Goal: Task Accomplishment & Management: Manage account settings

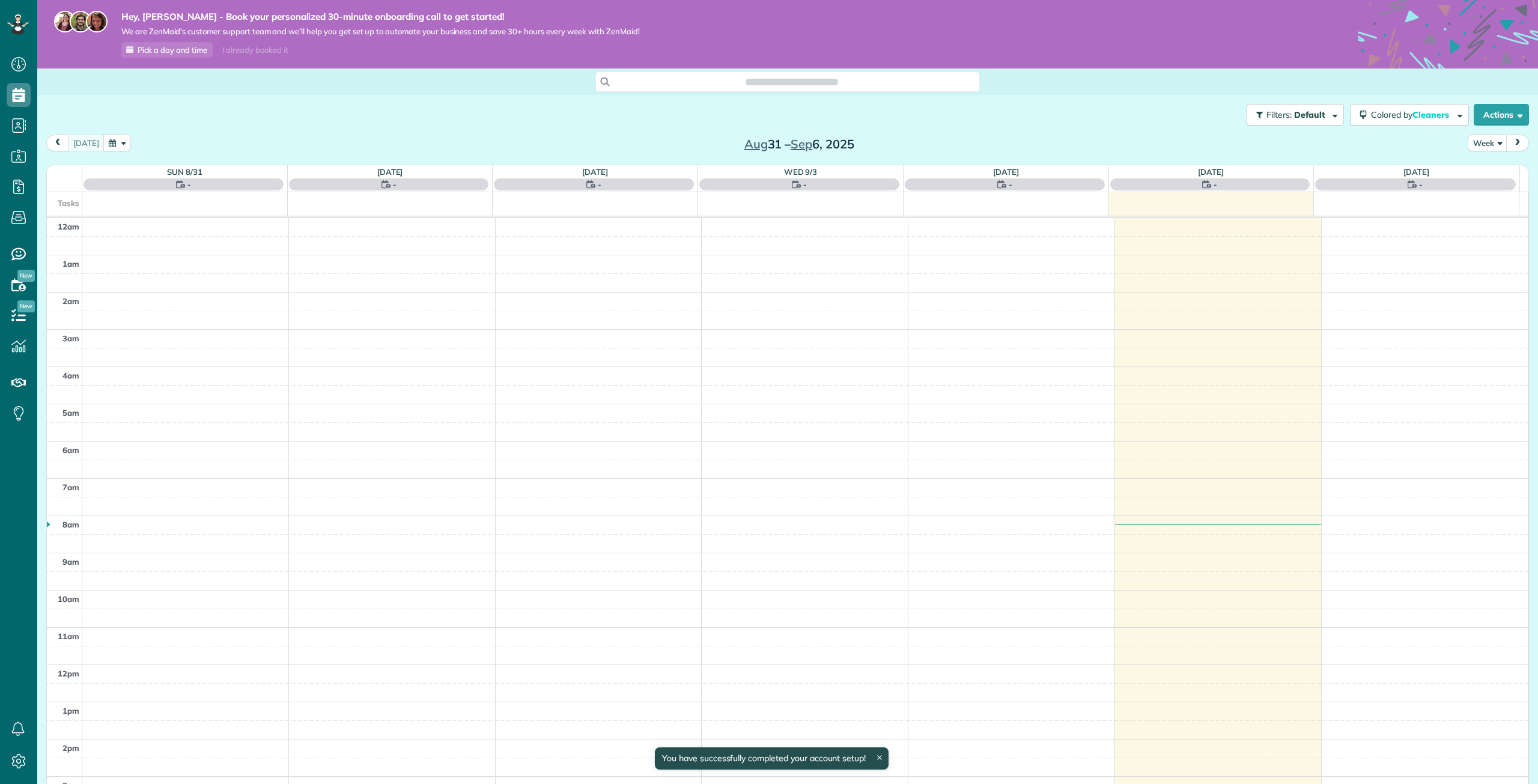
scroll to position [243, 0]
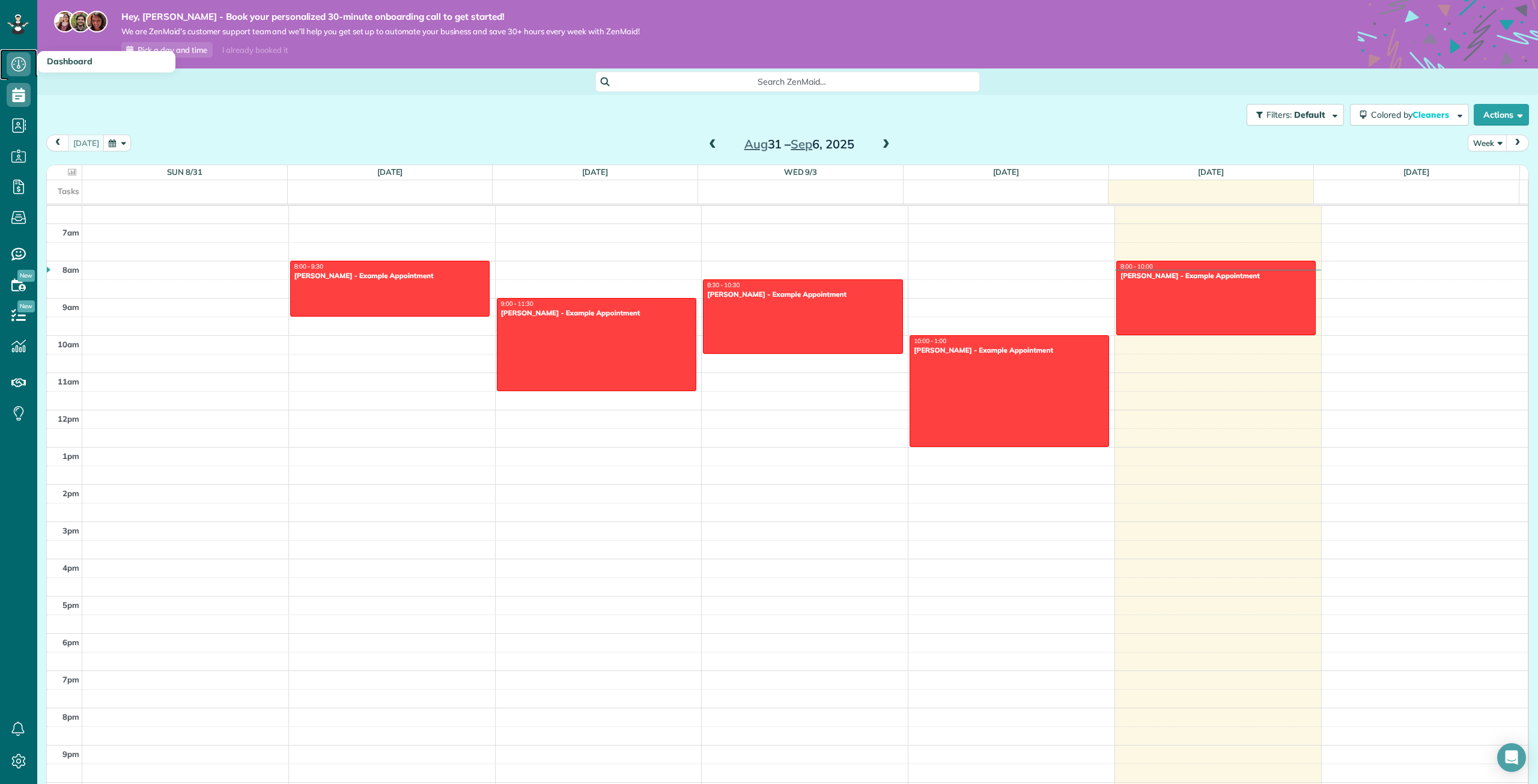
click at [16, 65] on icon at bounding box center [18, 64] width 24 height 24
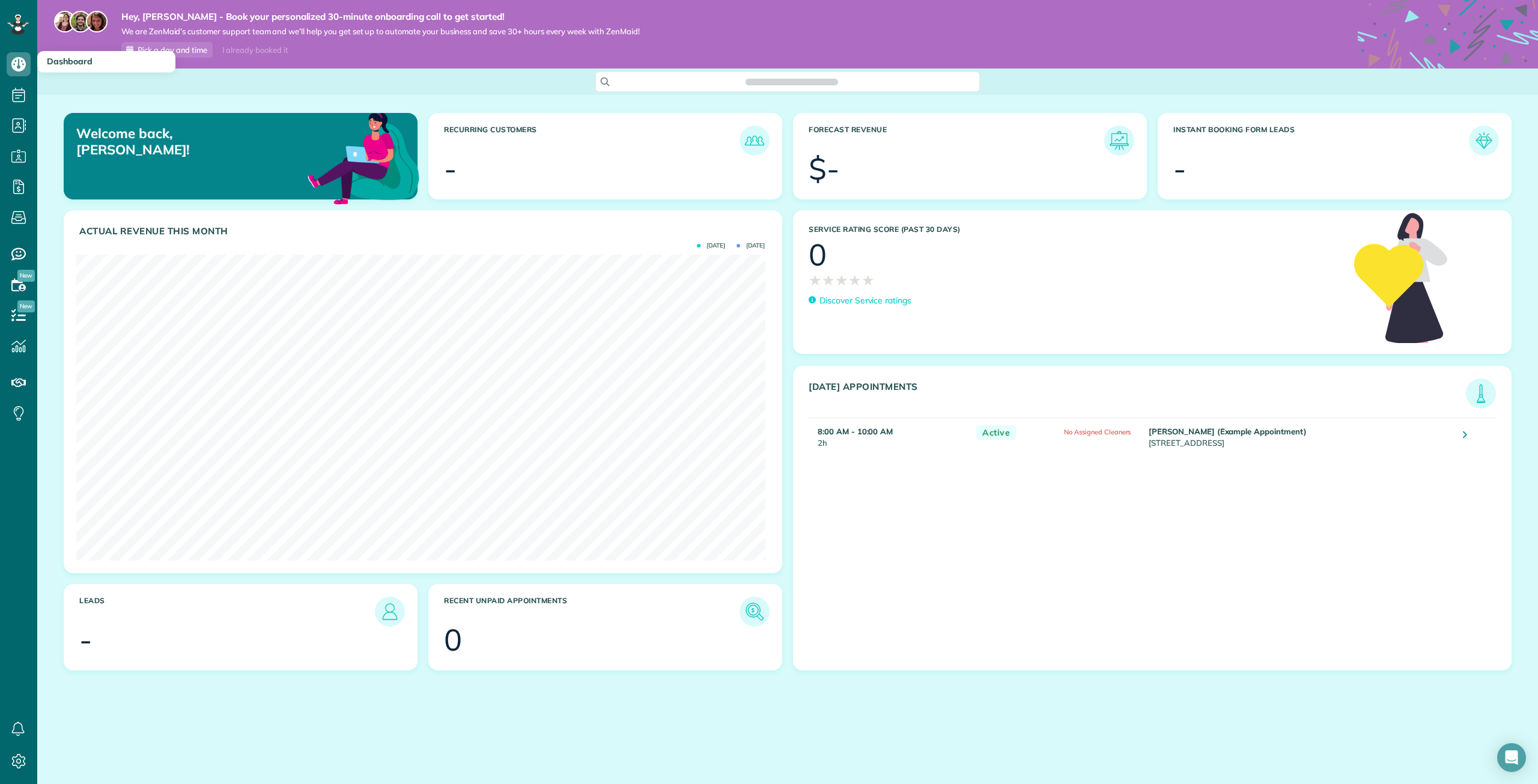
scroll to position [306, 688]
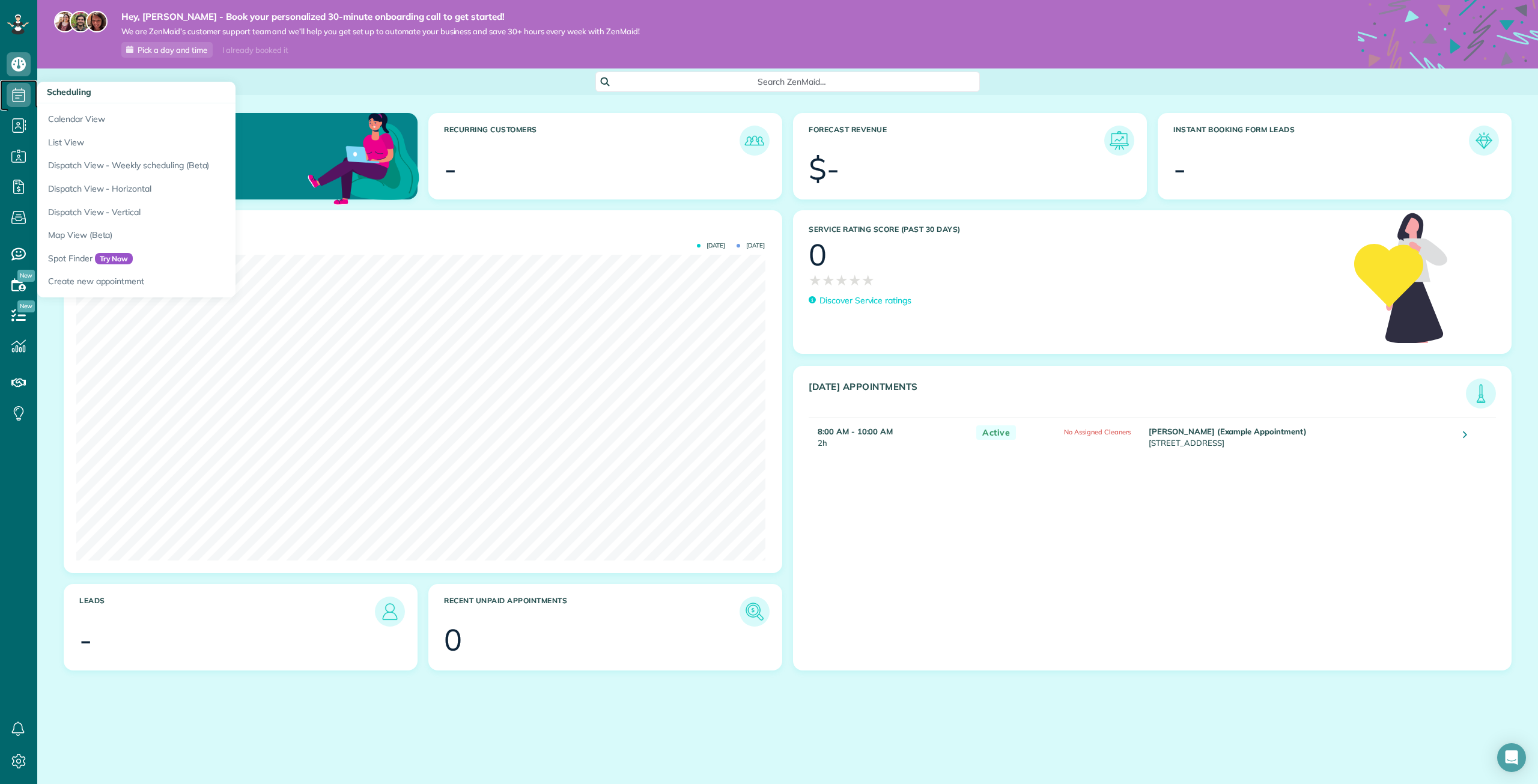
click at [24, 92] on use at bounding box center [19, 95] width 13 height 14
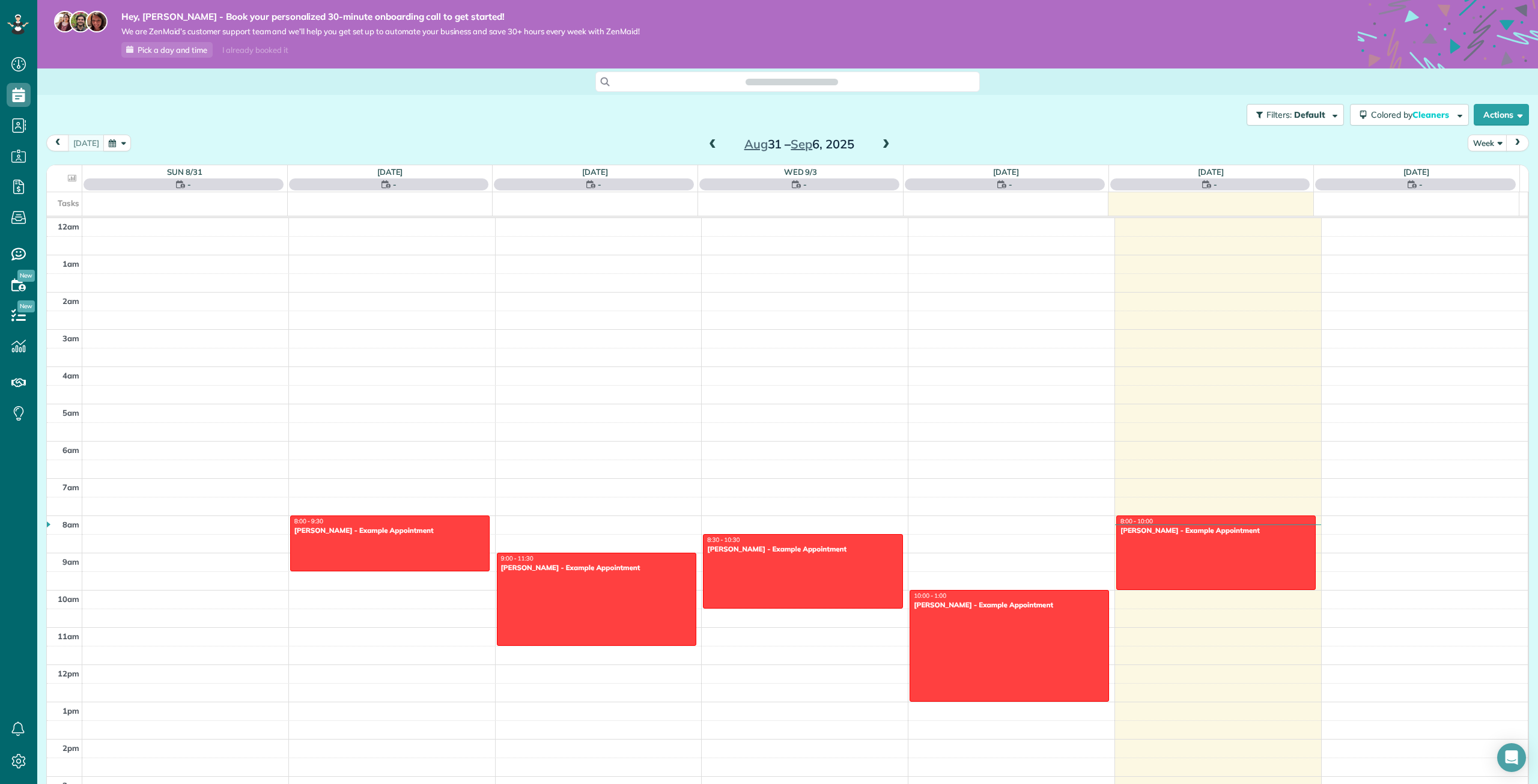
scroll to position [243, 0]
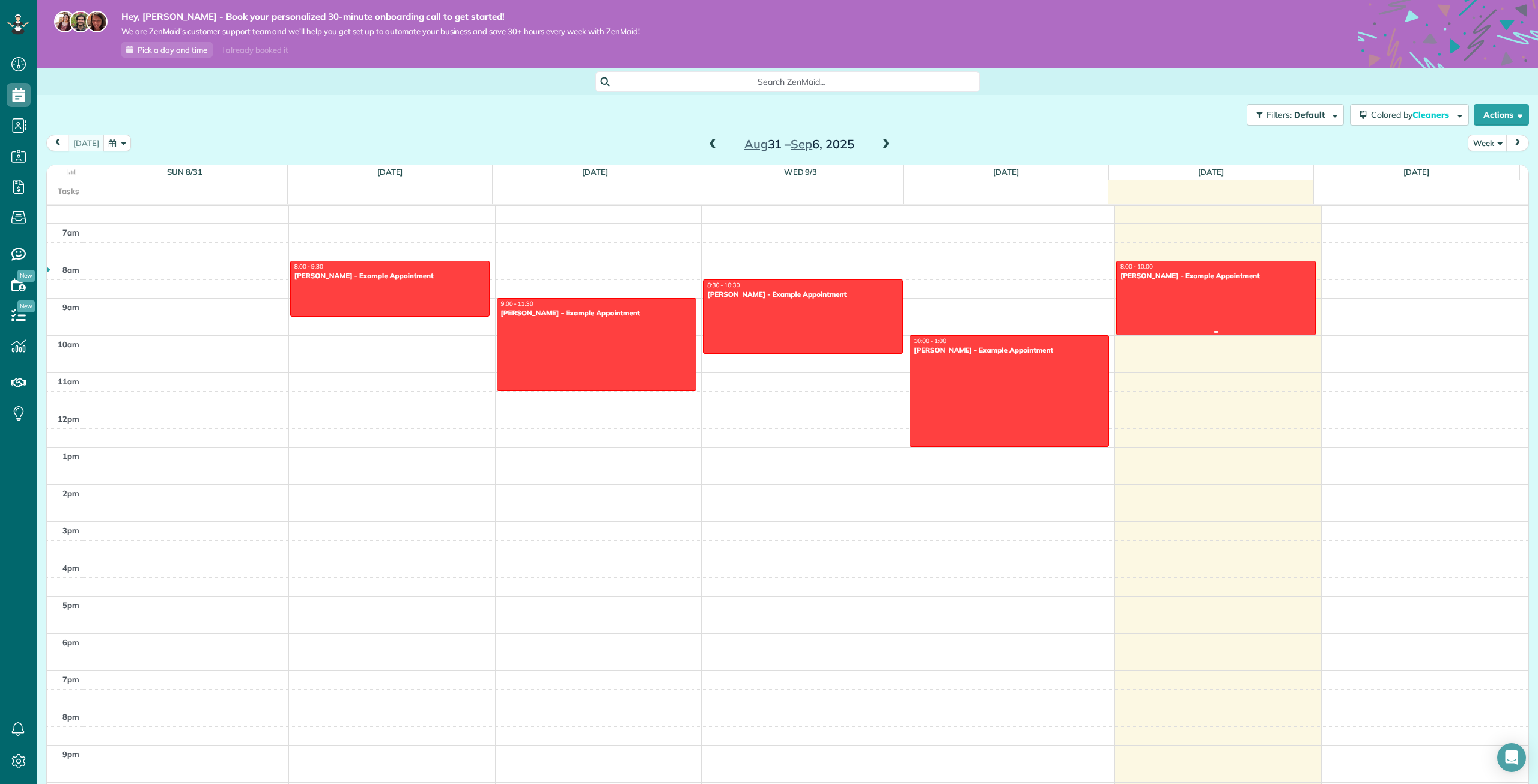
click at [1158, 307] on div at bounding box center [1216, 298] width 198 height 73
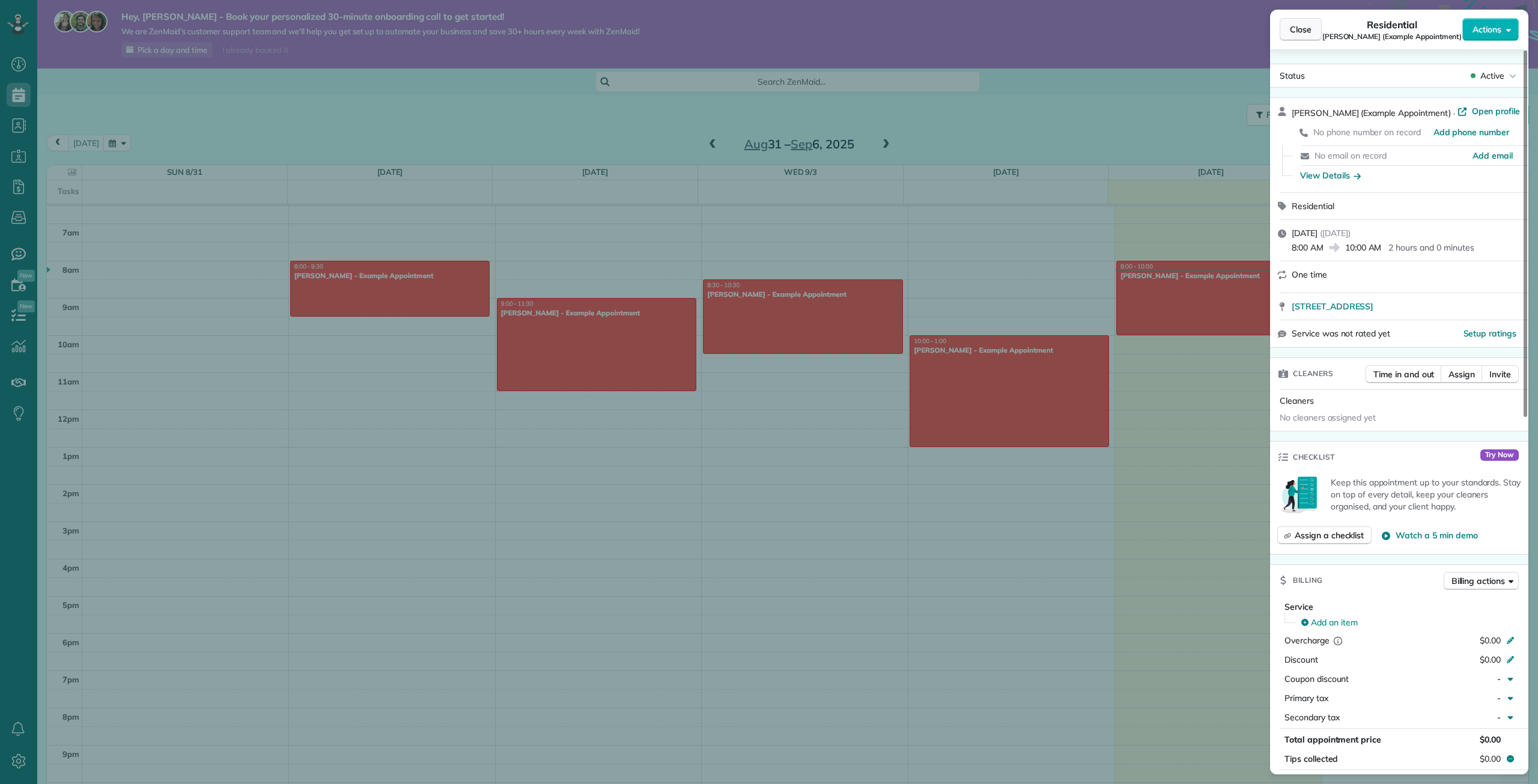
click at [1304, 32] on span "Close" at bounding box center [1301, 29] width 22 height 12
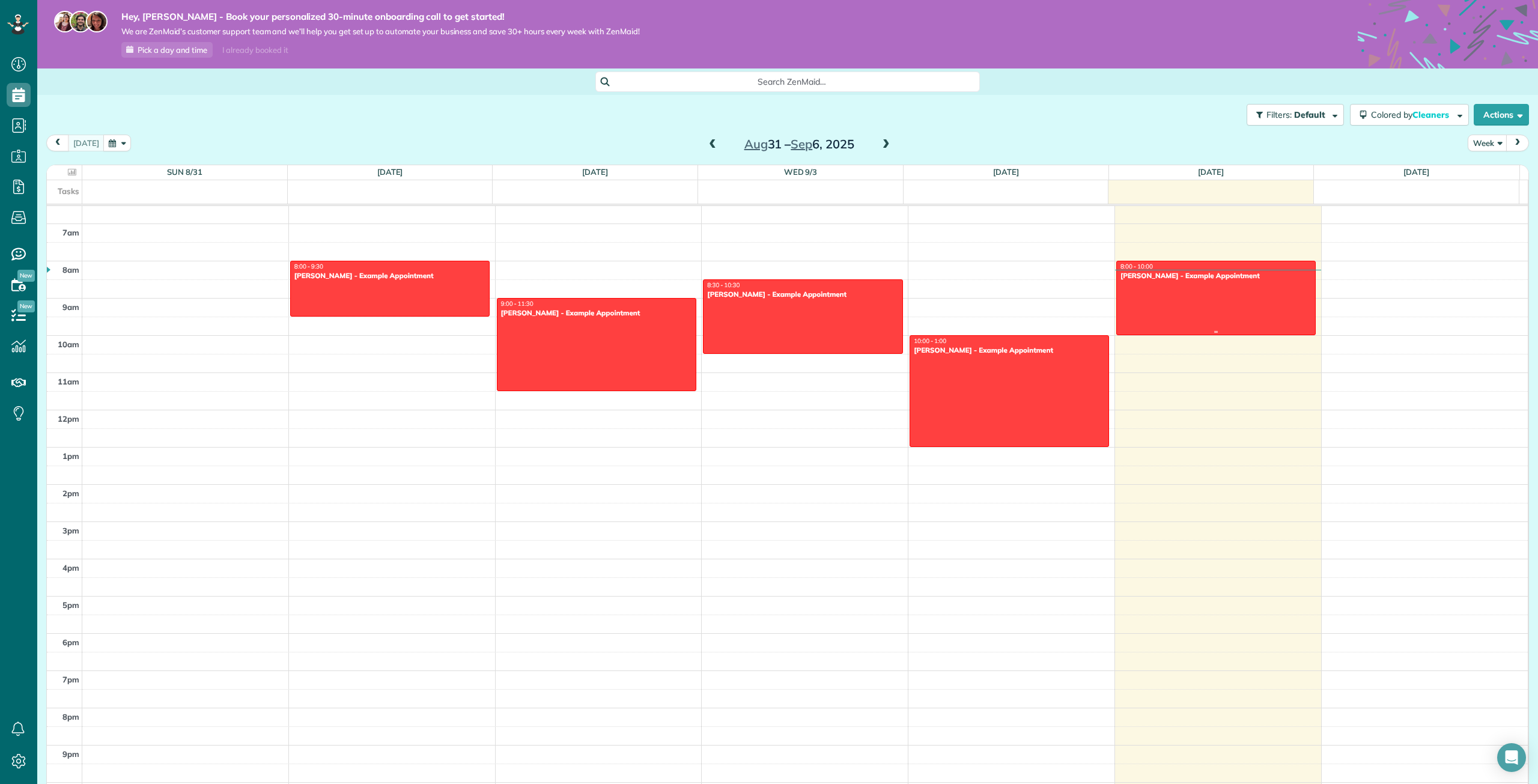
drag, startPoint x: 1175, startPoint y: 312, endPoint x: 1147, endPoint y: 304, distance: 29.1
click at [1148, 304] on div at bounding box center [1216, 298] width 198 height 73
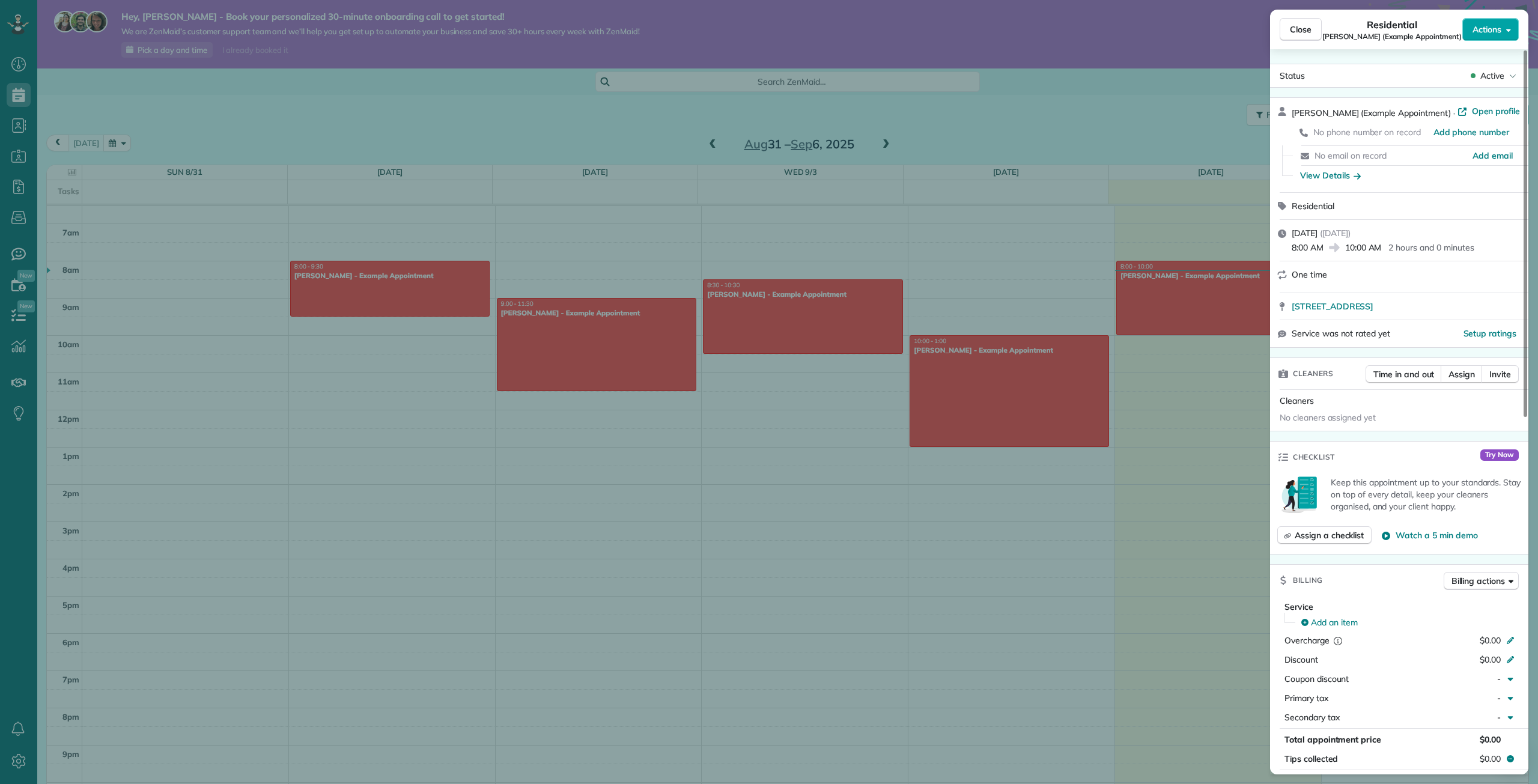
click at [1500, 35] on button "Actions" at bounding box center [1490, 29] width 57 height 23
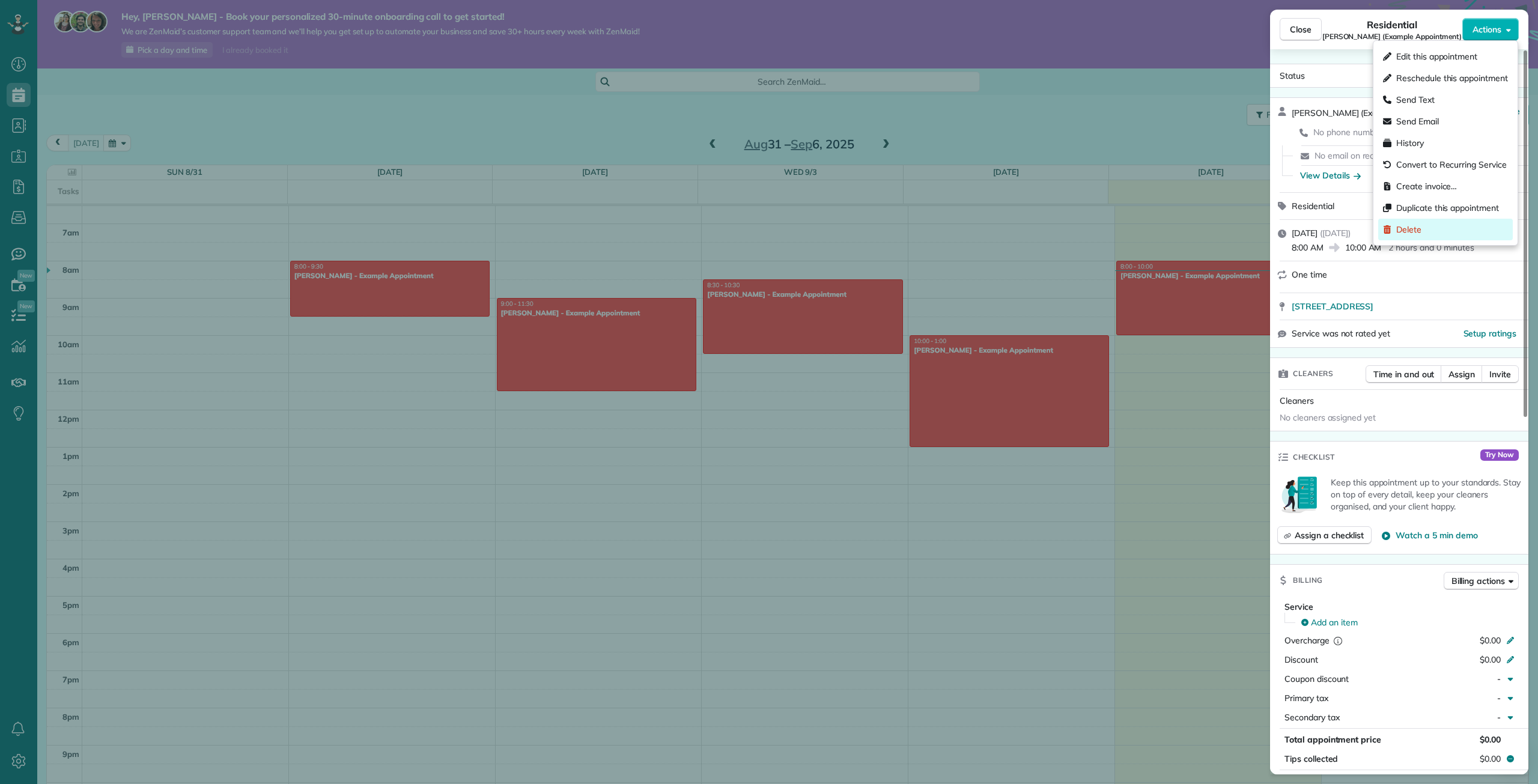
click at [1402, 235] on span "Delete" at bounding box center [1408, 229] width 25 height 12
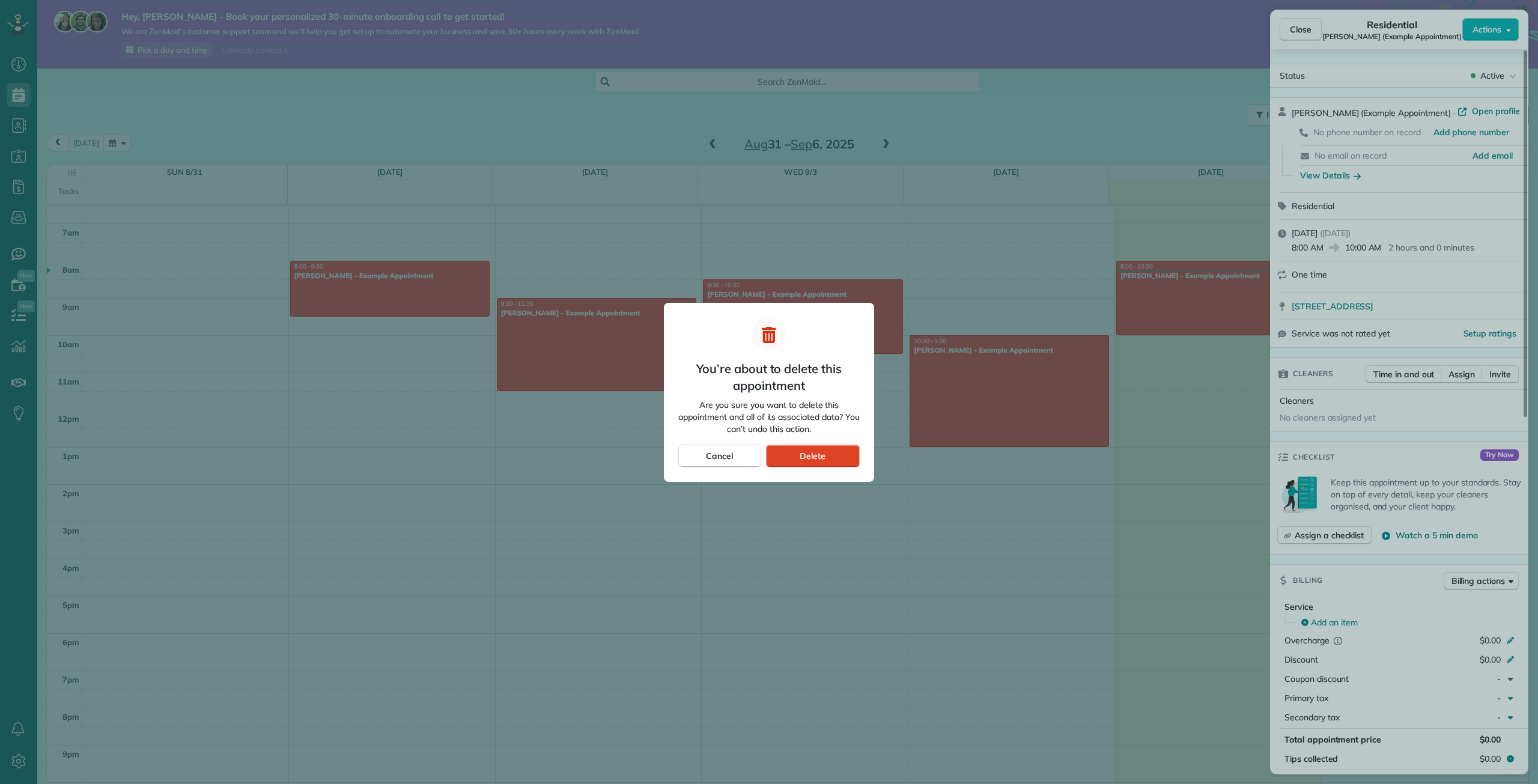
click at [812, 455] on span "Delete" at bounding box center [812, 455] width 26 height 12
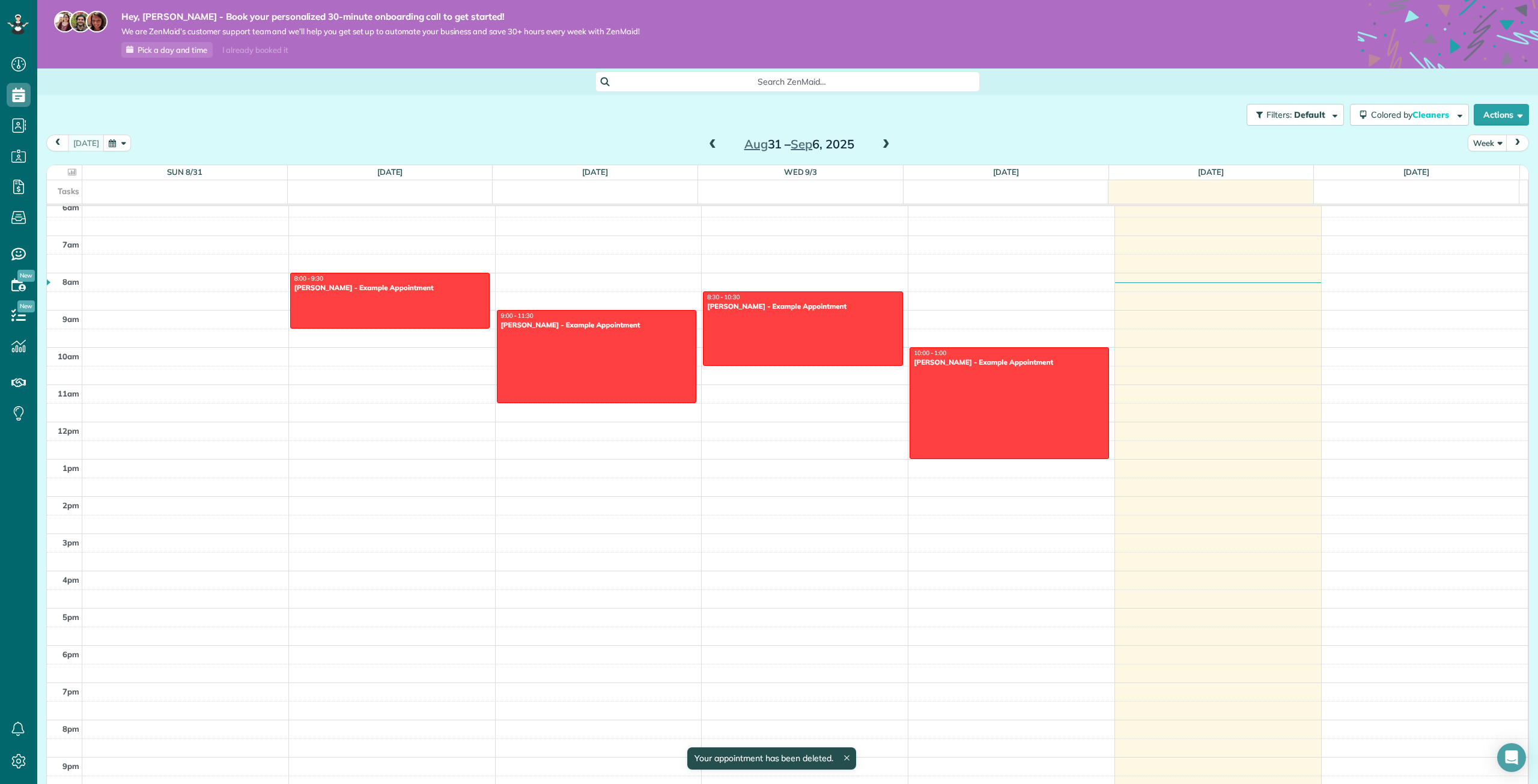
scroll to position [231, 0]
click at [972, 403] on div at bounding box center [1009, 403] width 198 height 111
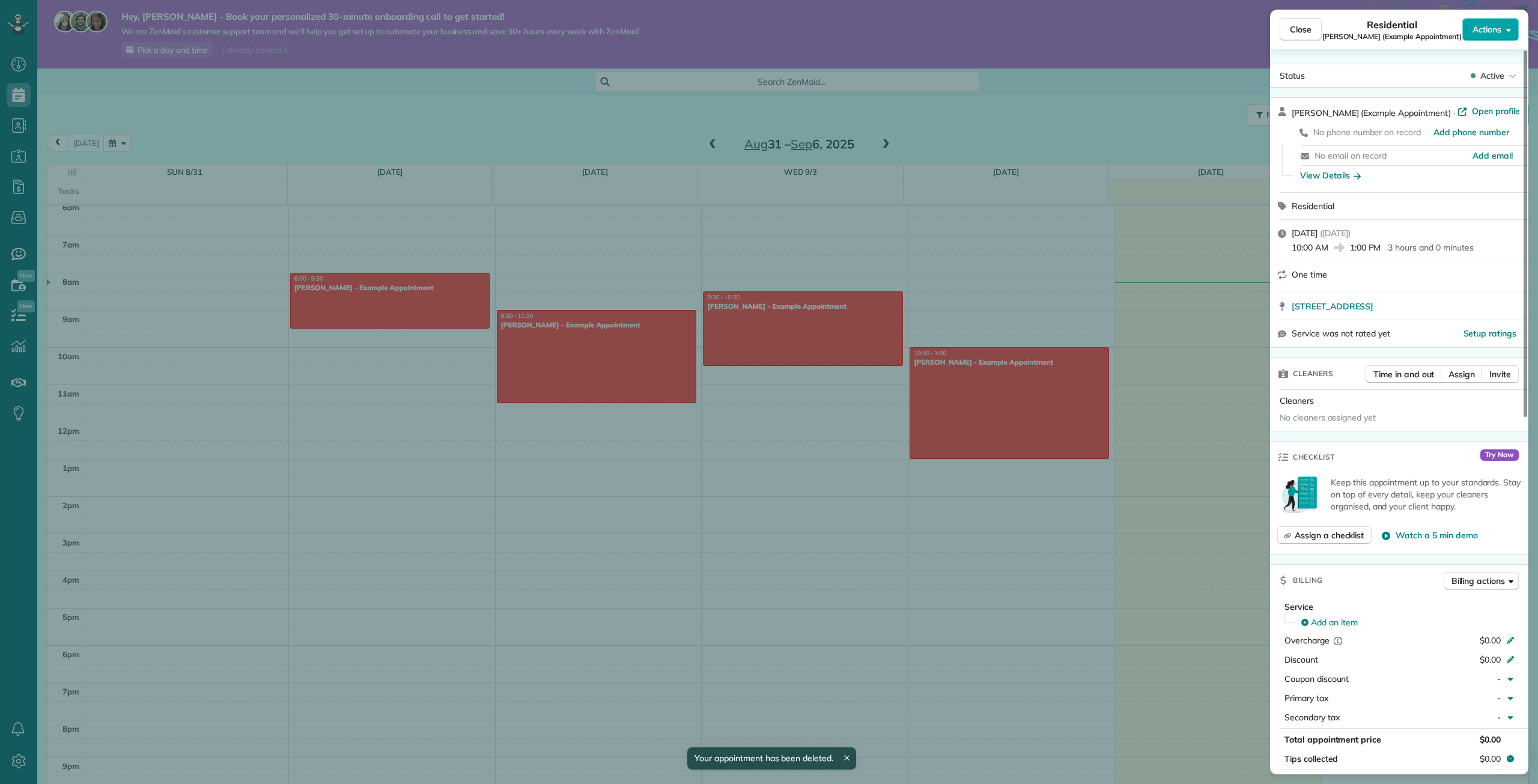
click at [1512, 30] on button "Actions" at bounding box center [1490, 29] width 57 height 23
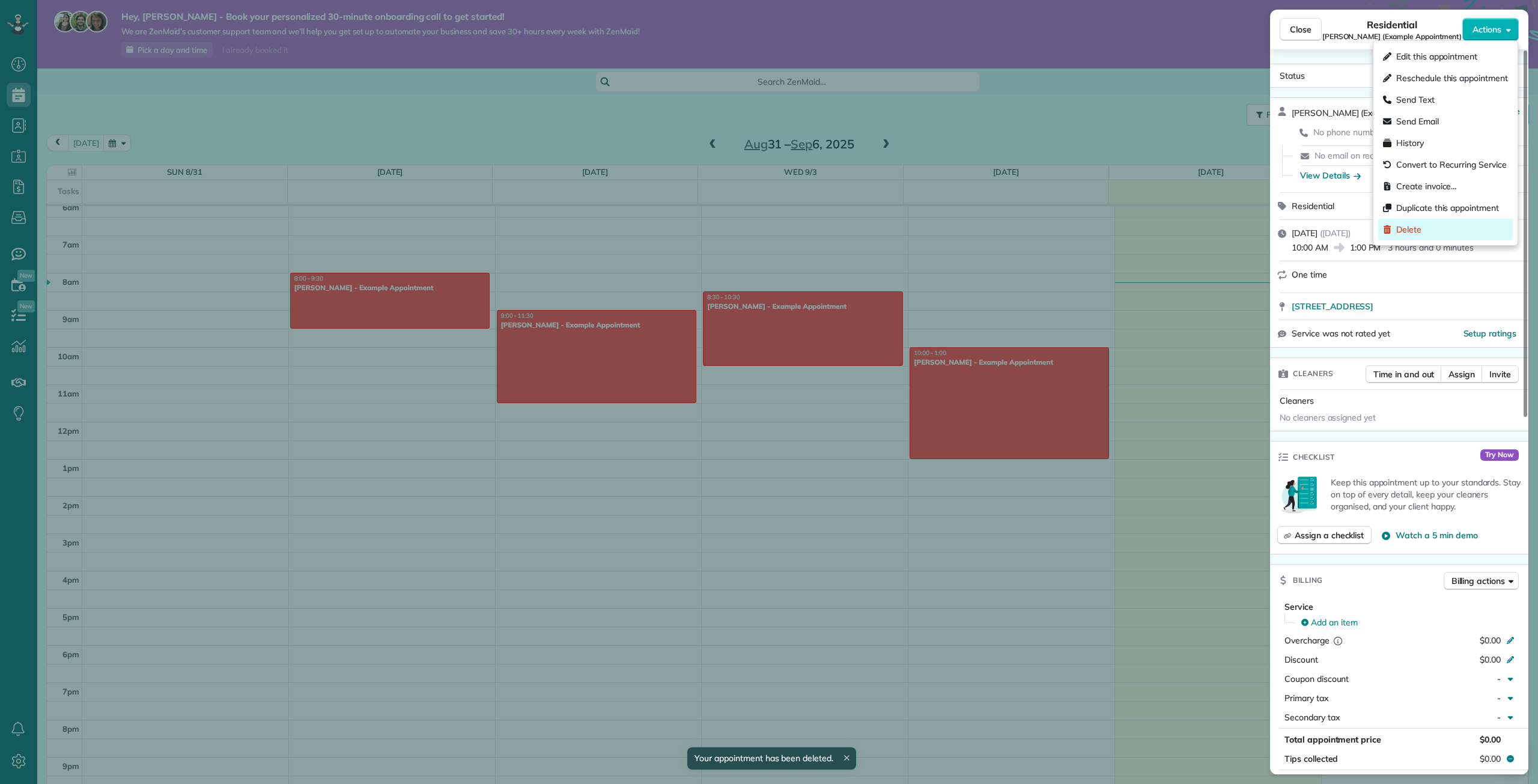
click at [1407, 233] on span "Delete" at bounding box center [1408, 229] width 25 height 12
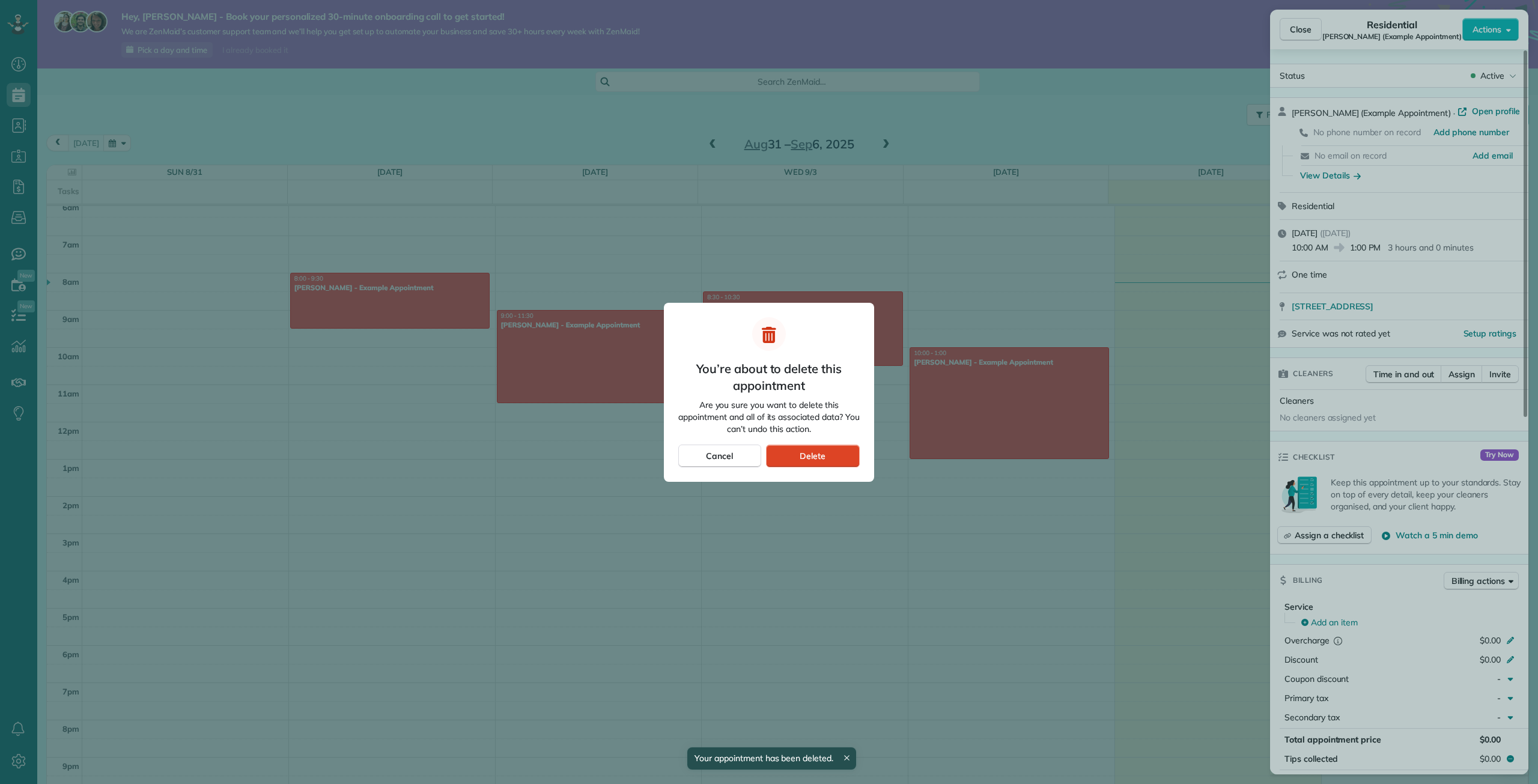
drag, startPoint x: 831, startPoint y: 461, endPoint x: 824, endPoint y: 456, distance: 8.6
click at [825, 457] on div "Delete" at bounding box center [812, 455] width 93 height 23
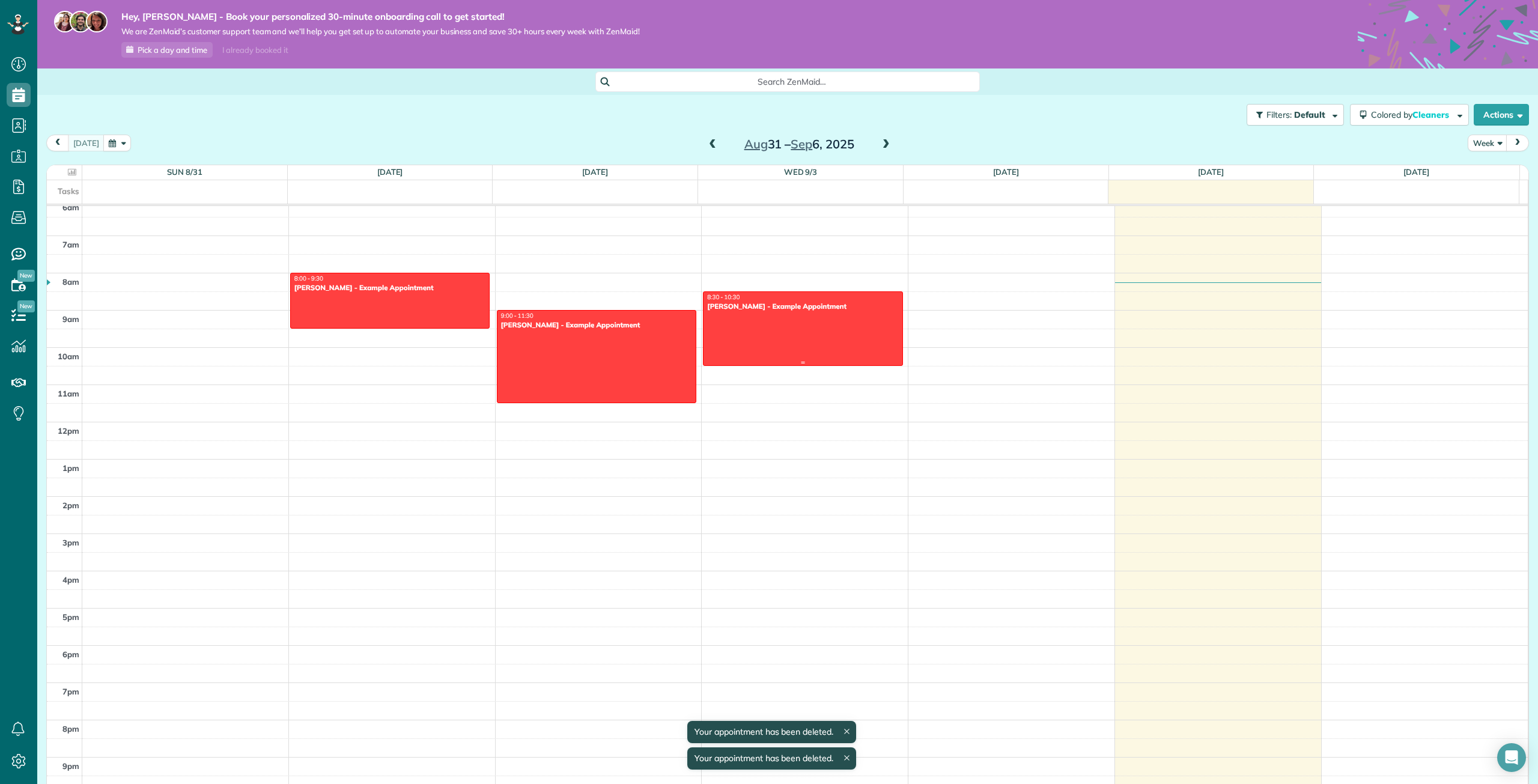
click at [812, 336] on div at bounding box center [803, 329] width 198 height 73
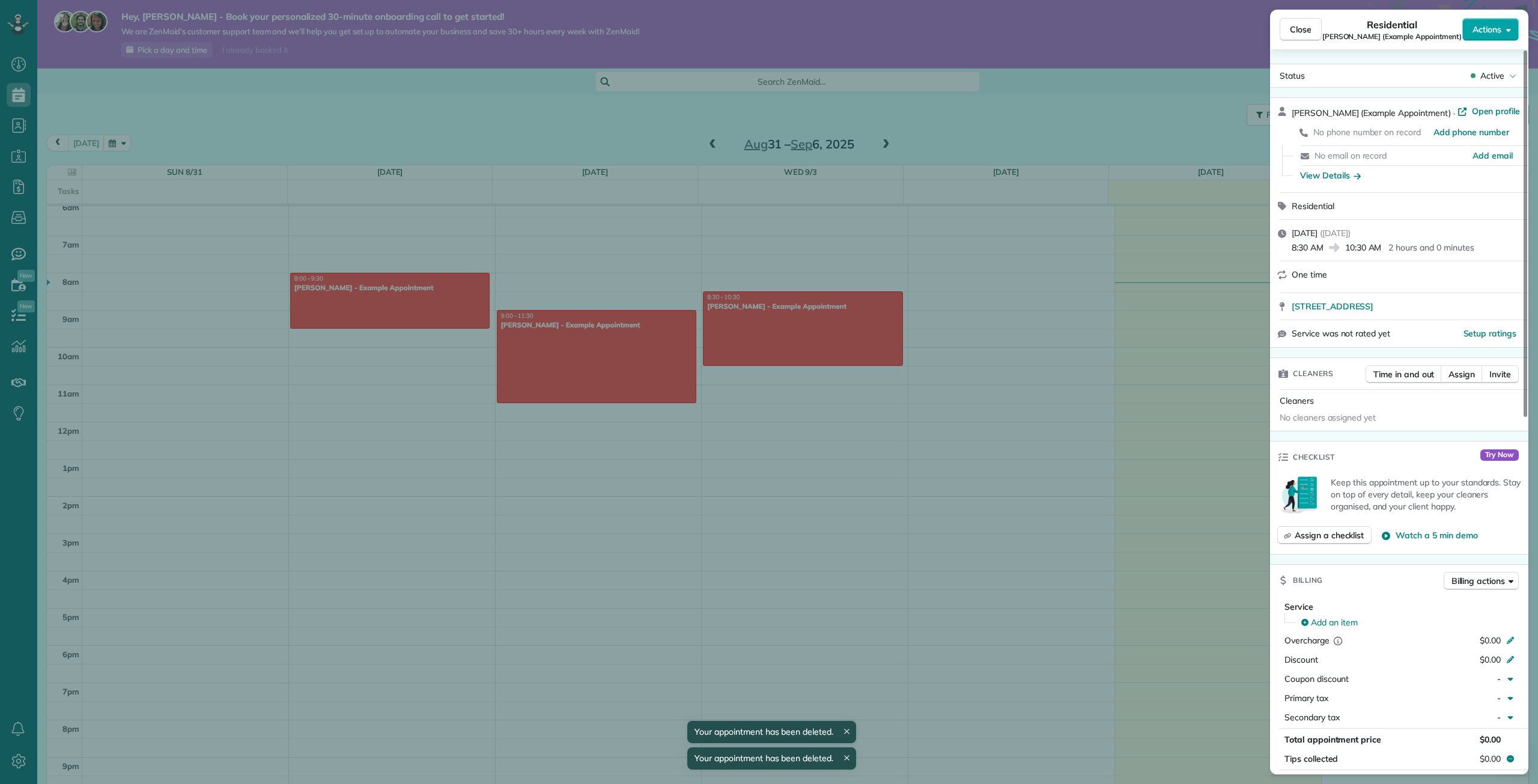
click at [1501, 33] on button "Actions" at bounding box center [1490, 29] width 57 height 23
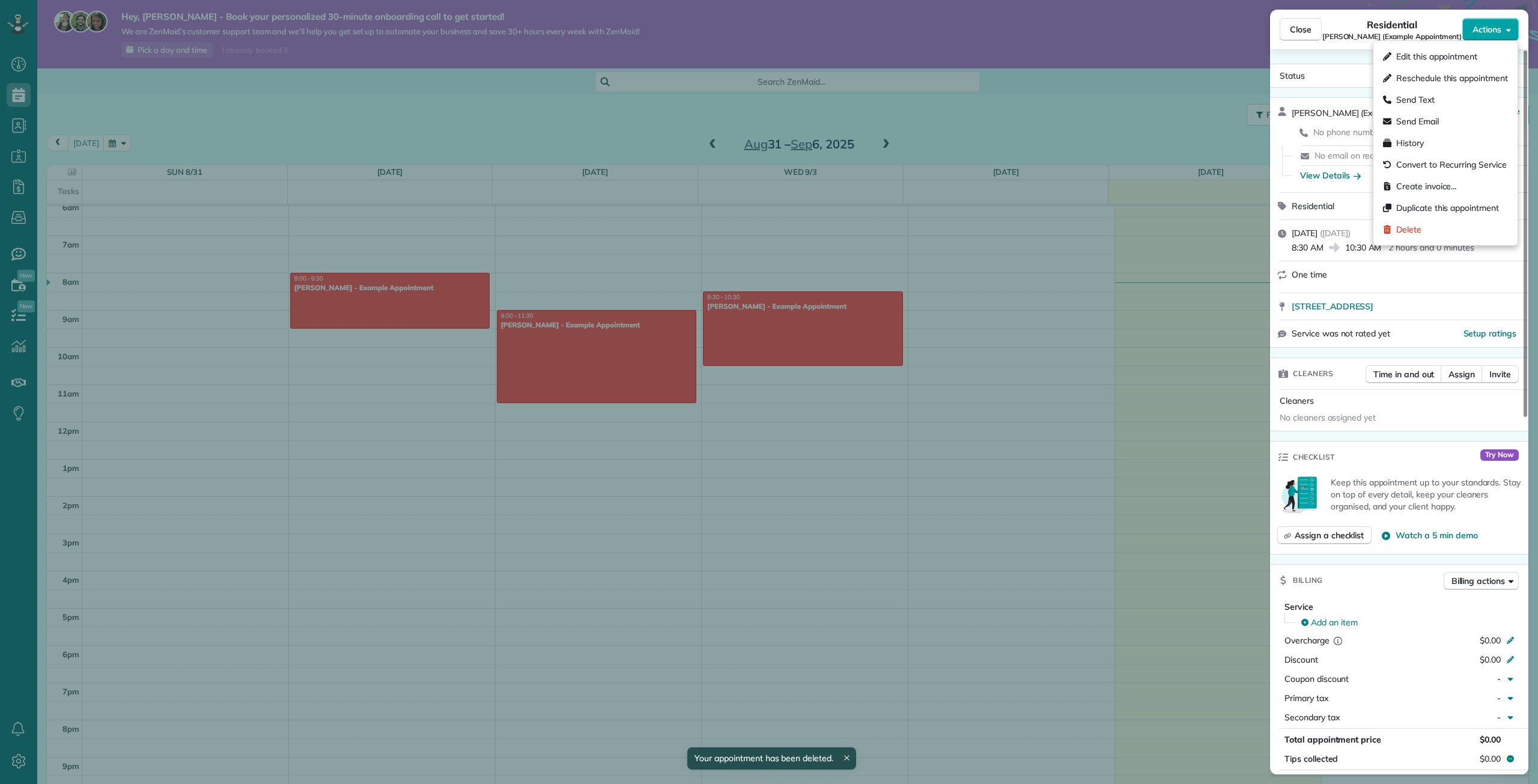
click at [1485, 30] on span "Actions" at bounding box center [1486, 29] width 29 height 12
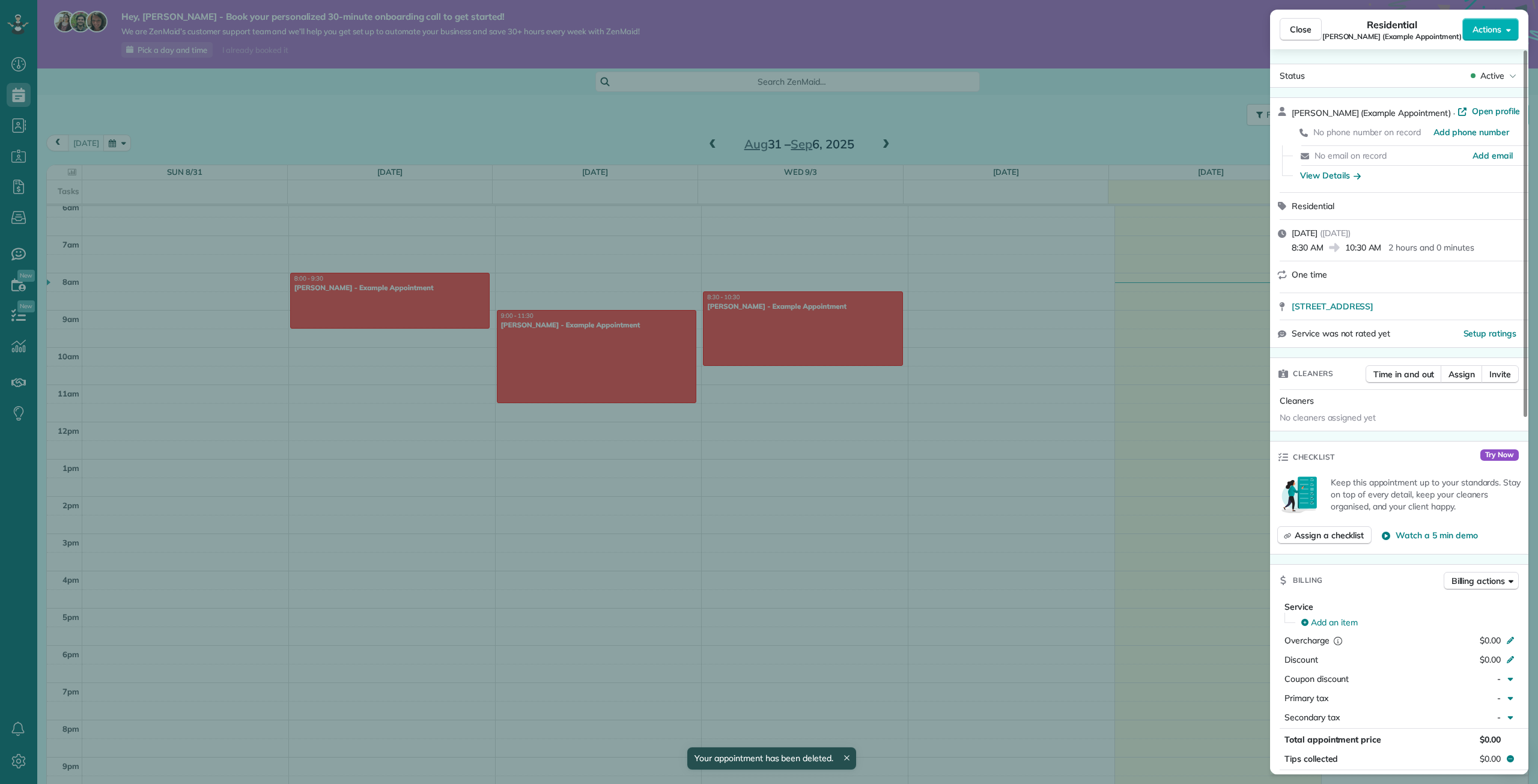
click at [967, 117] on div "Close Residential [PERSON_NAME] (Example Appointment) Actions Status Active [PE…" at bounding box center [769, 392] width 1538 height 784
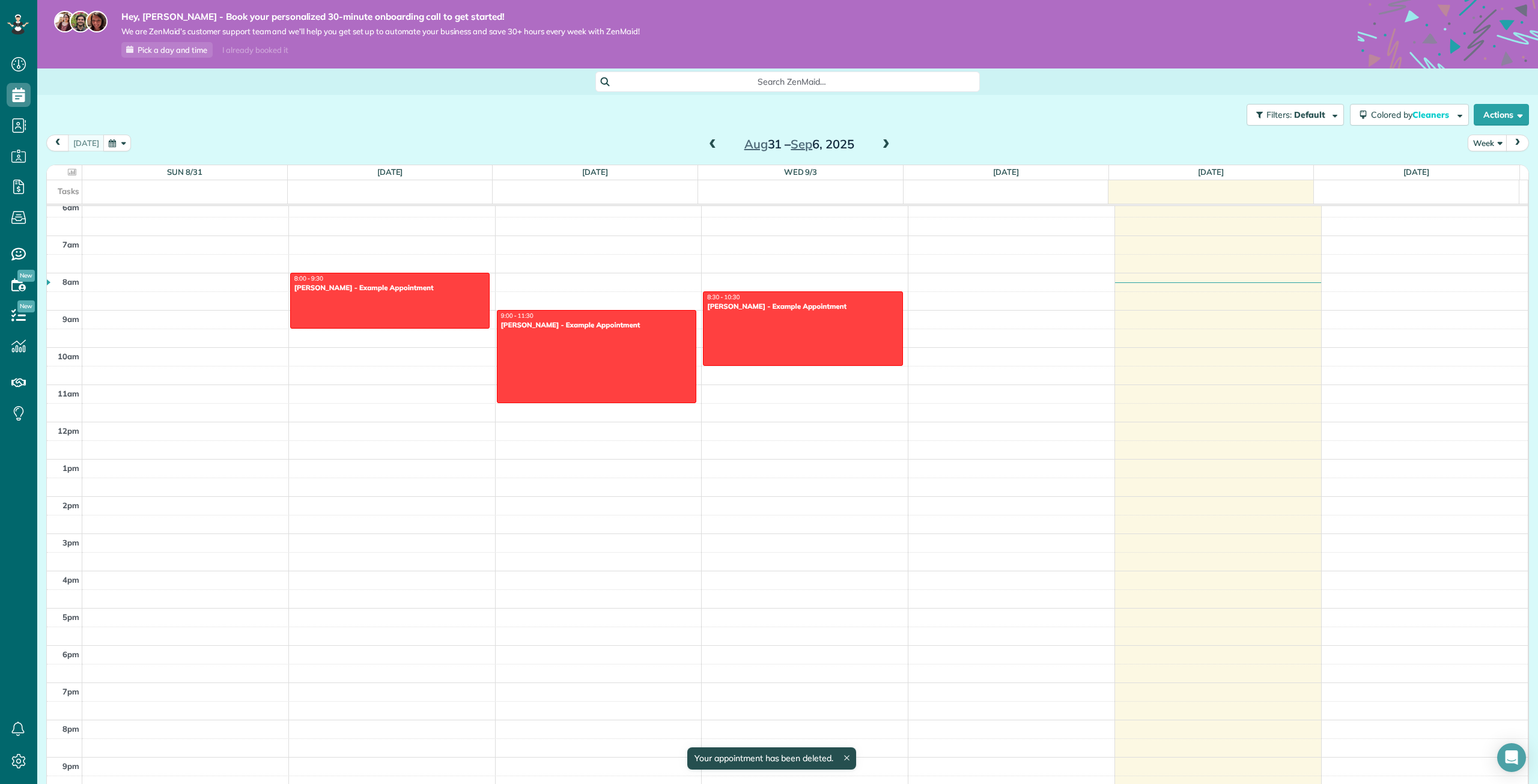
click at [787, 284] on div "12am 1am 2am 3am 4am 5am 6am 7am 8am 9am 10am 11am 12pm 1pm 2pm 3pm 4pm 5pm 6pm…" at bounding box center [787, 422] width 1481 height 893
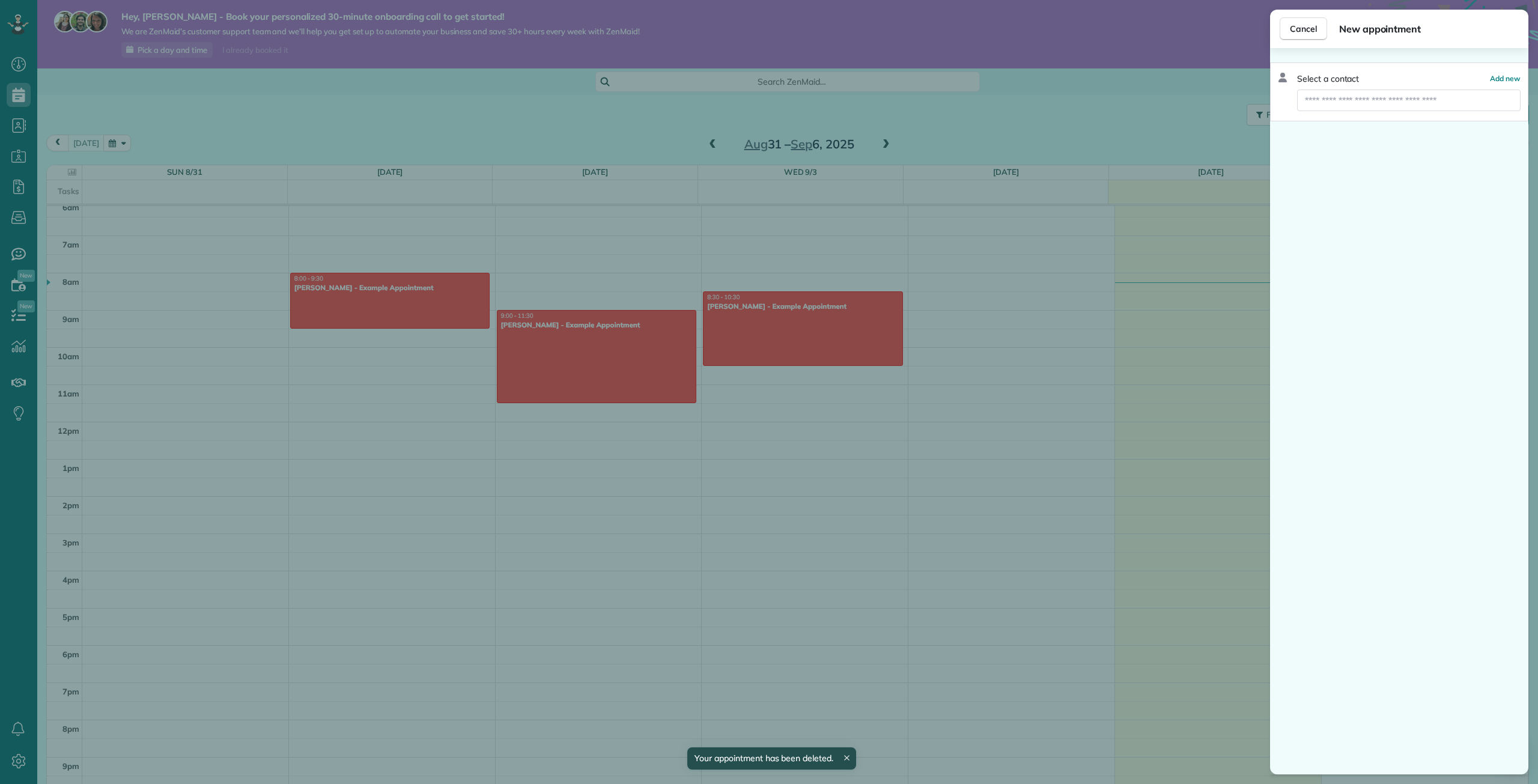
click at [784, 330] on div "Cancel New appointment Select a contact Add new" at bounding box center [769, 392] width 1538 height 784
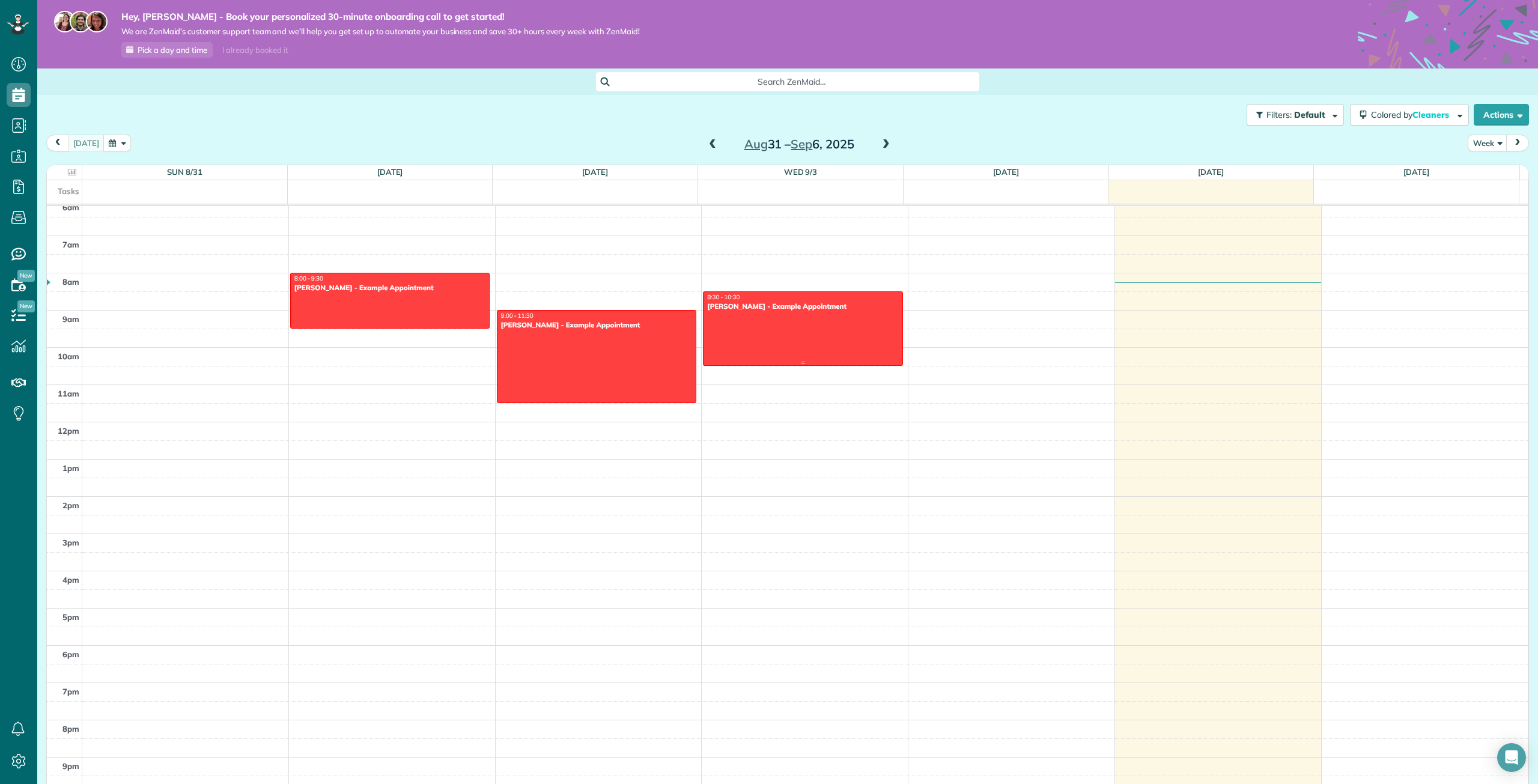
click at [783, 330] on div at bounding box center [803, 329] width 198 height 73
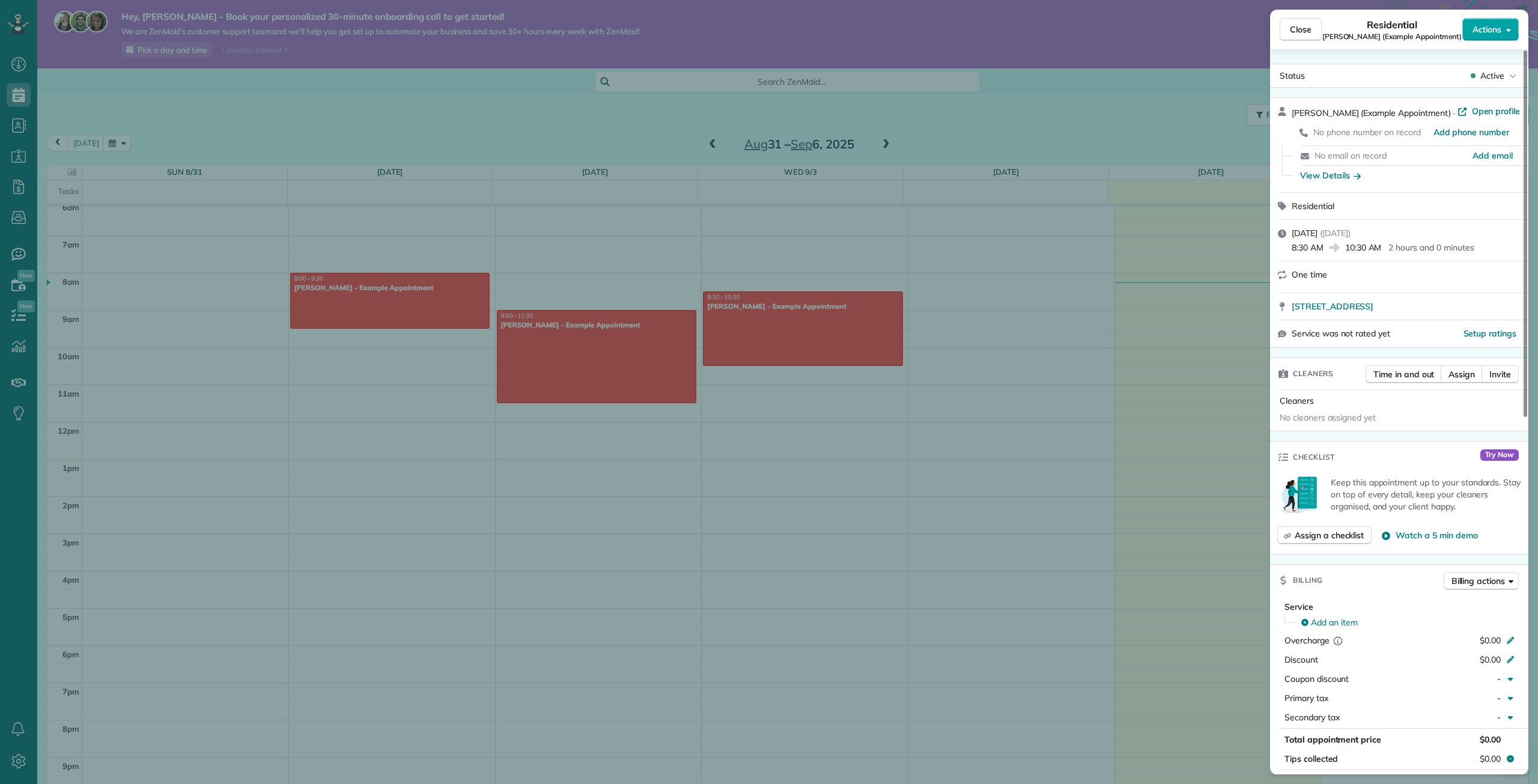
click at [1490, 21] on button "Actions" at bounding box center [1490, 29] width 57 height 23
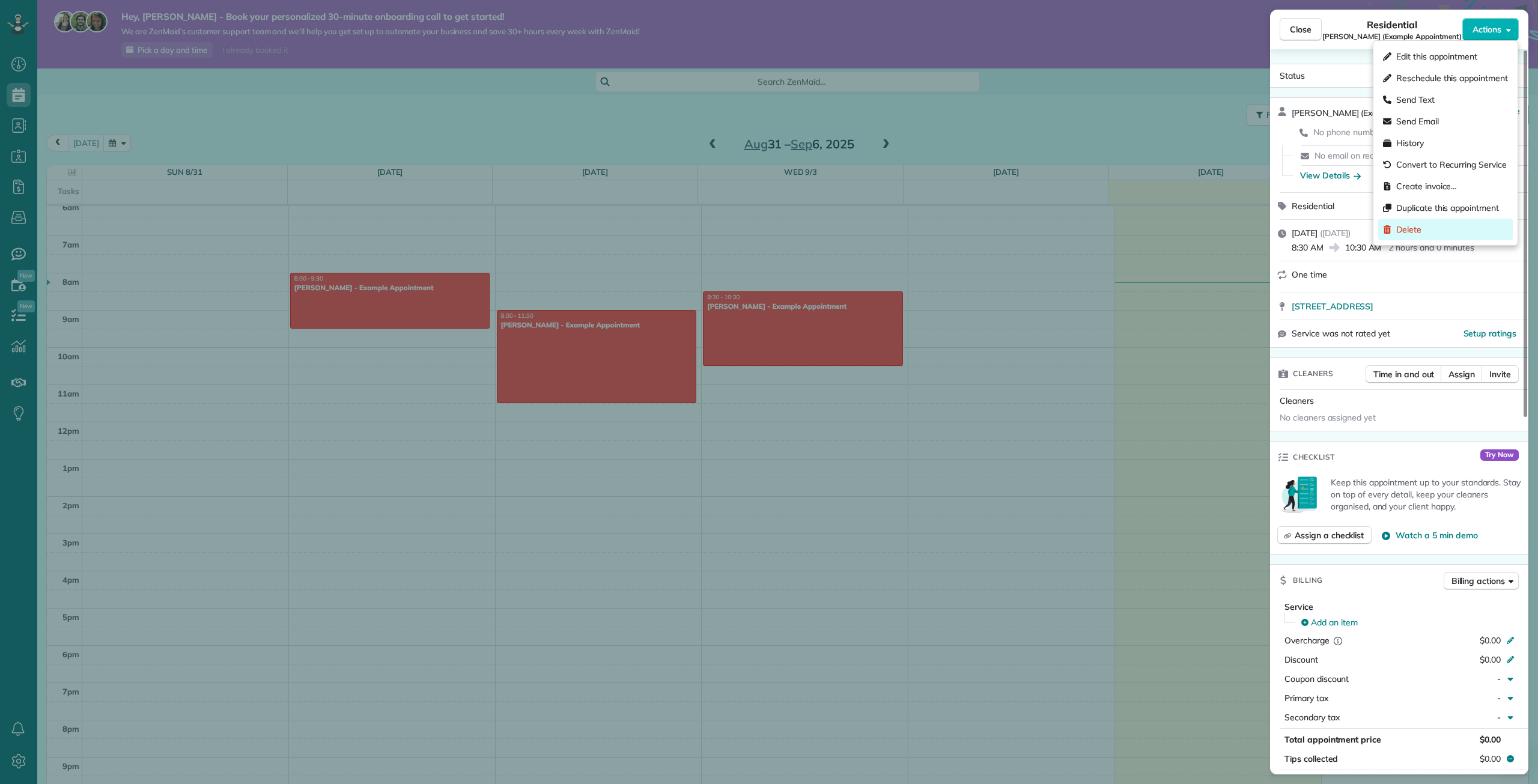
click at [1415, 239] on div "Delete" at bounding box center [1445, 229] width 135 height 22
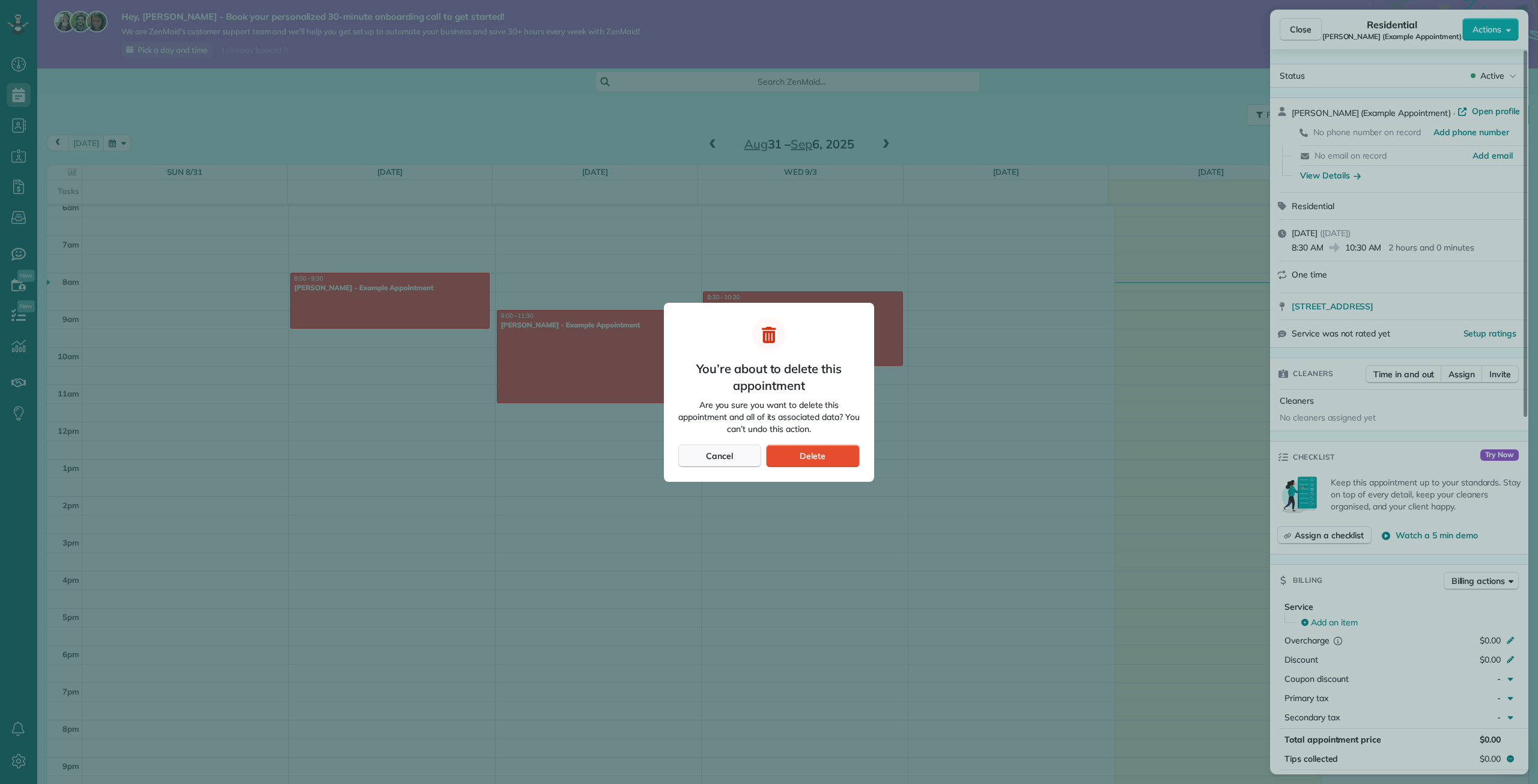
drag, startPoint x: 782, startPoint y: 459, endPoint x: 753, endPoint y: 450, distance: 30.4
click at [779, 459] on div "Delete" at bounding box center [812, 455] width 93 height 23
click at [776, 443] on div "You’re about to delete this appointment Are you sure you want to delete this ap…" at bounding box center [769, 392] width 210 height 179
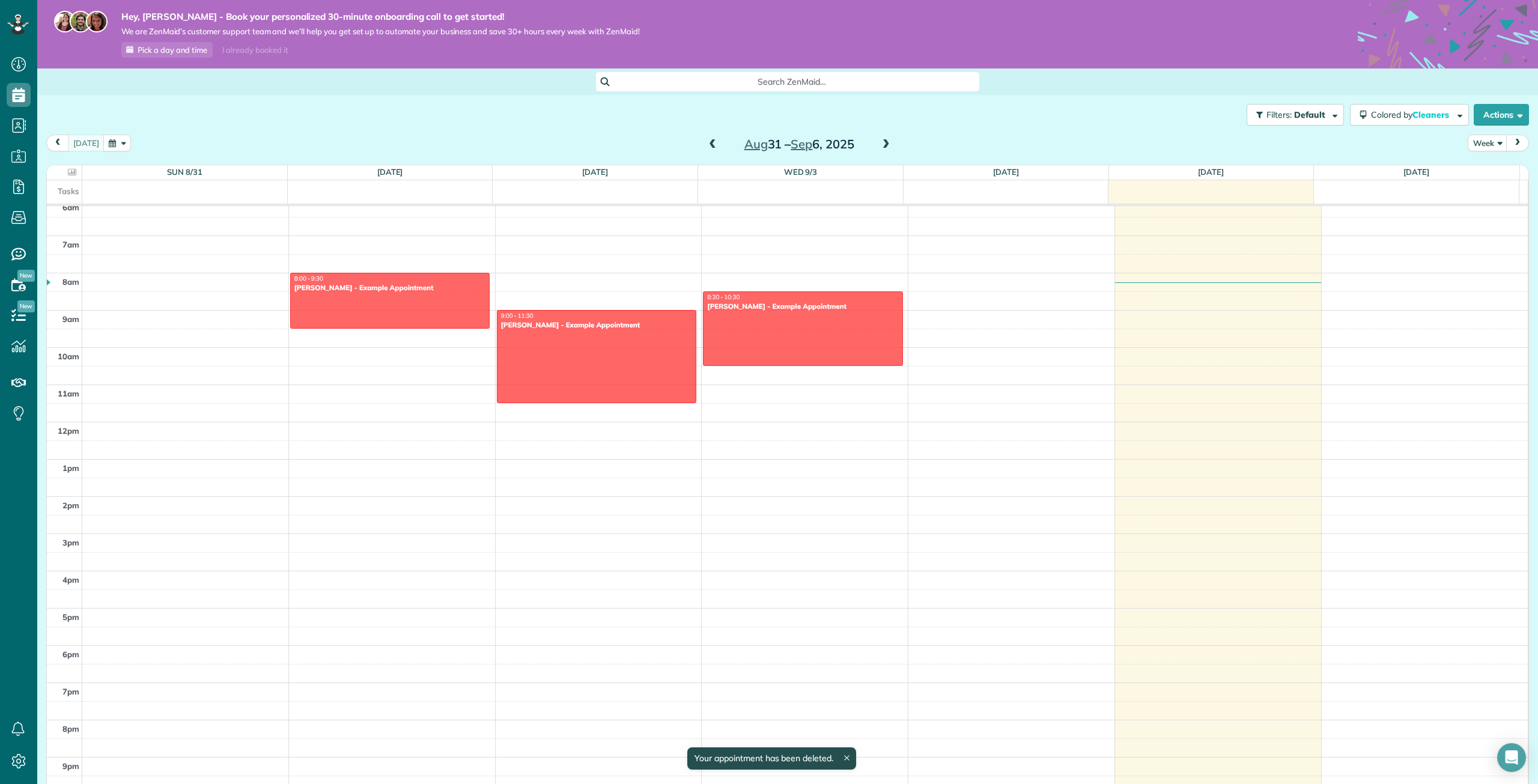
click at [788, 457] on div "Delete" at bounding box center [812, 455] width 93 height 23
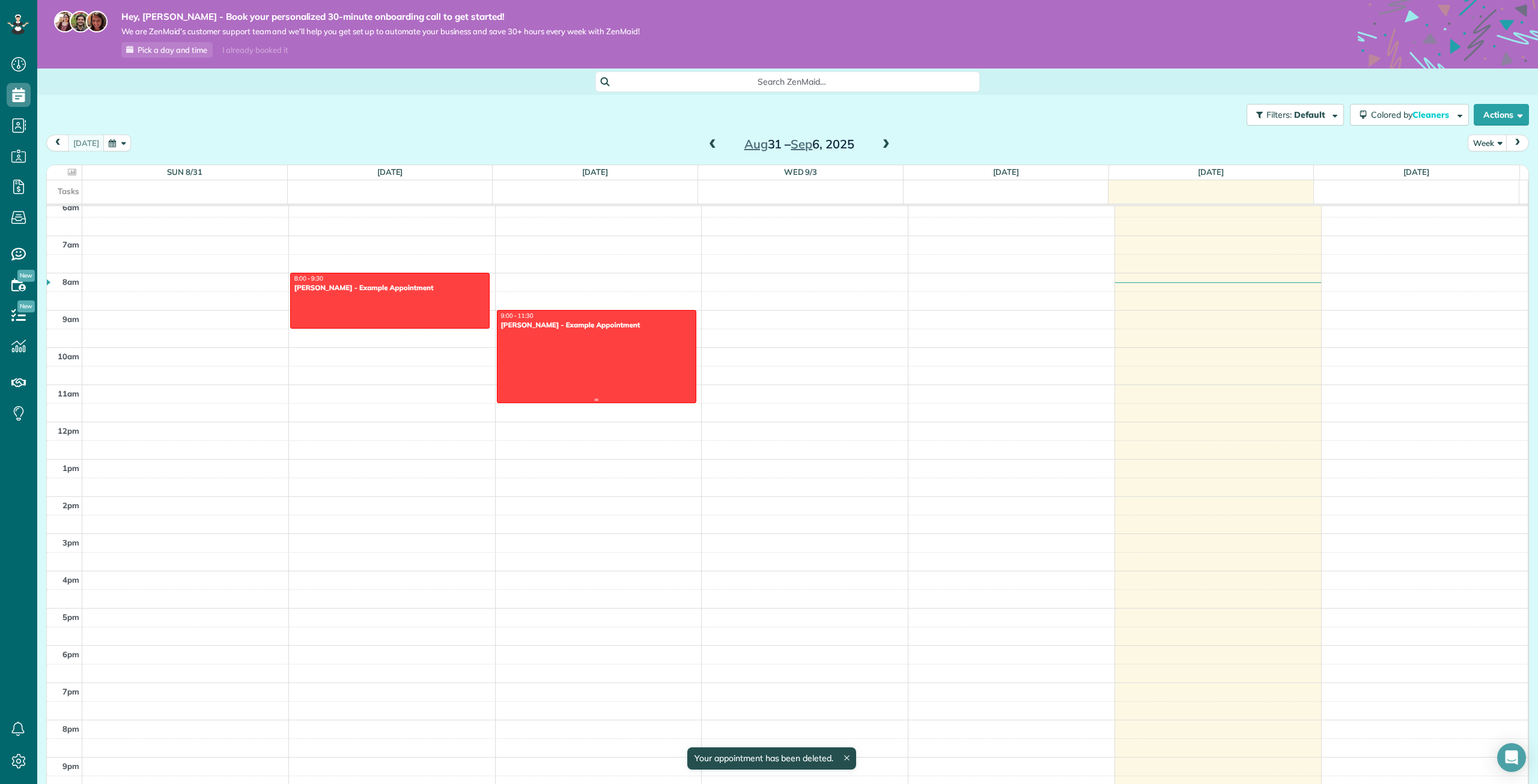
click at [664, 367] on div at bounding box center [597, 356] width 198 height 92
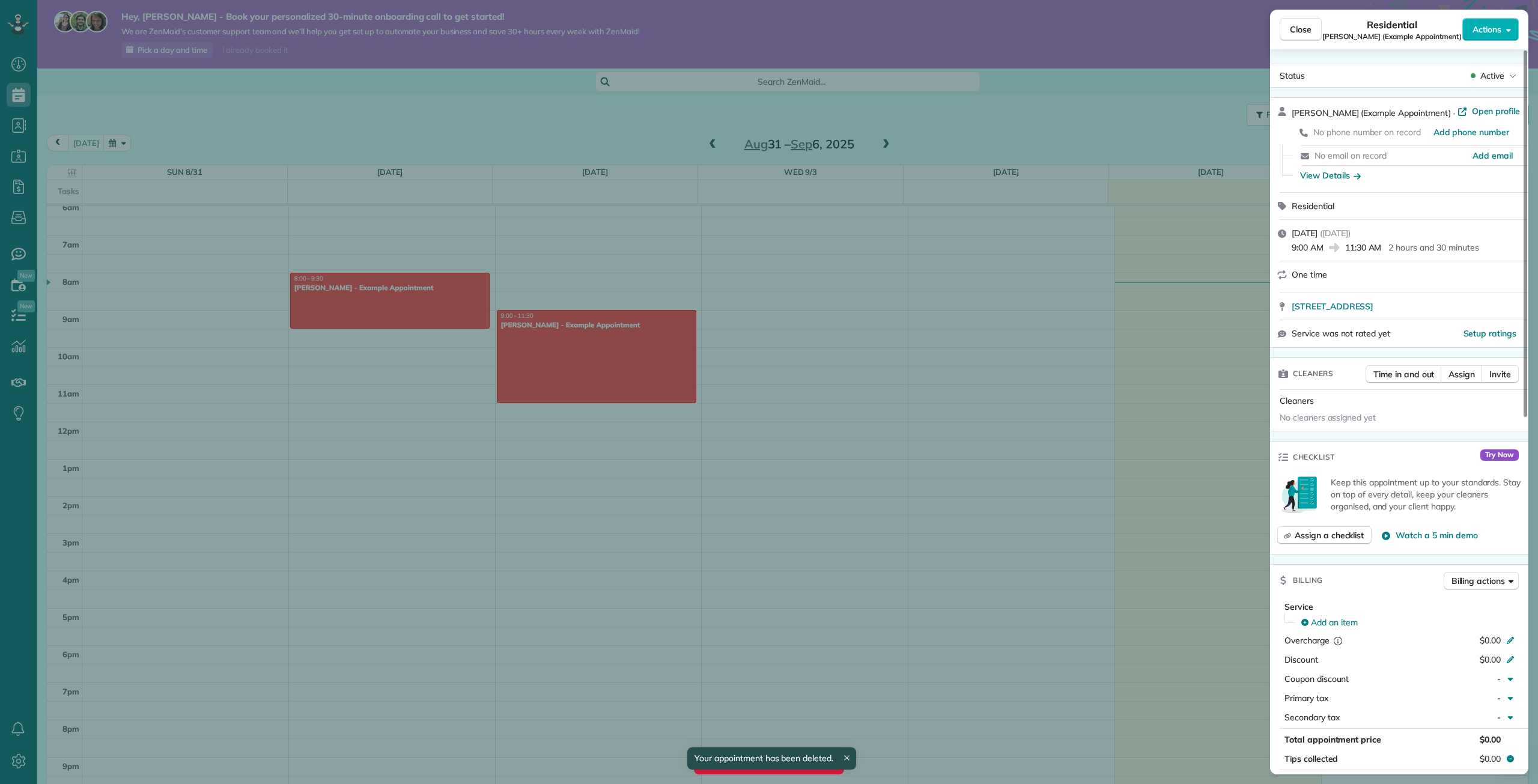
click at [1494, 17] on div "Close Residential [PERSON_NAME] (Example Appointment) Actions" at bounding box center [1399, 30] width 258 height 40
click at [1481, 37] on button "Actions" at bounding box center [1490, 29] width 57 height 23
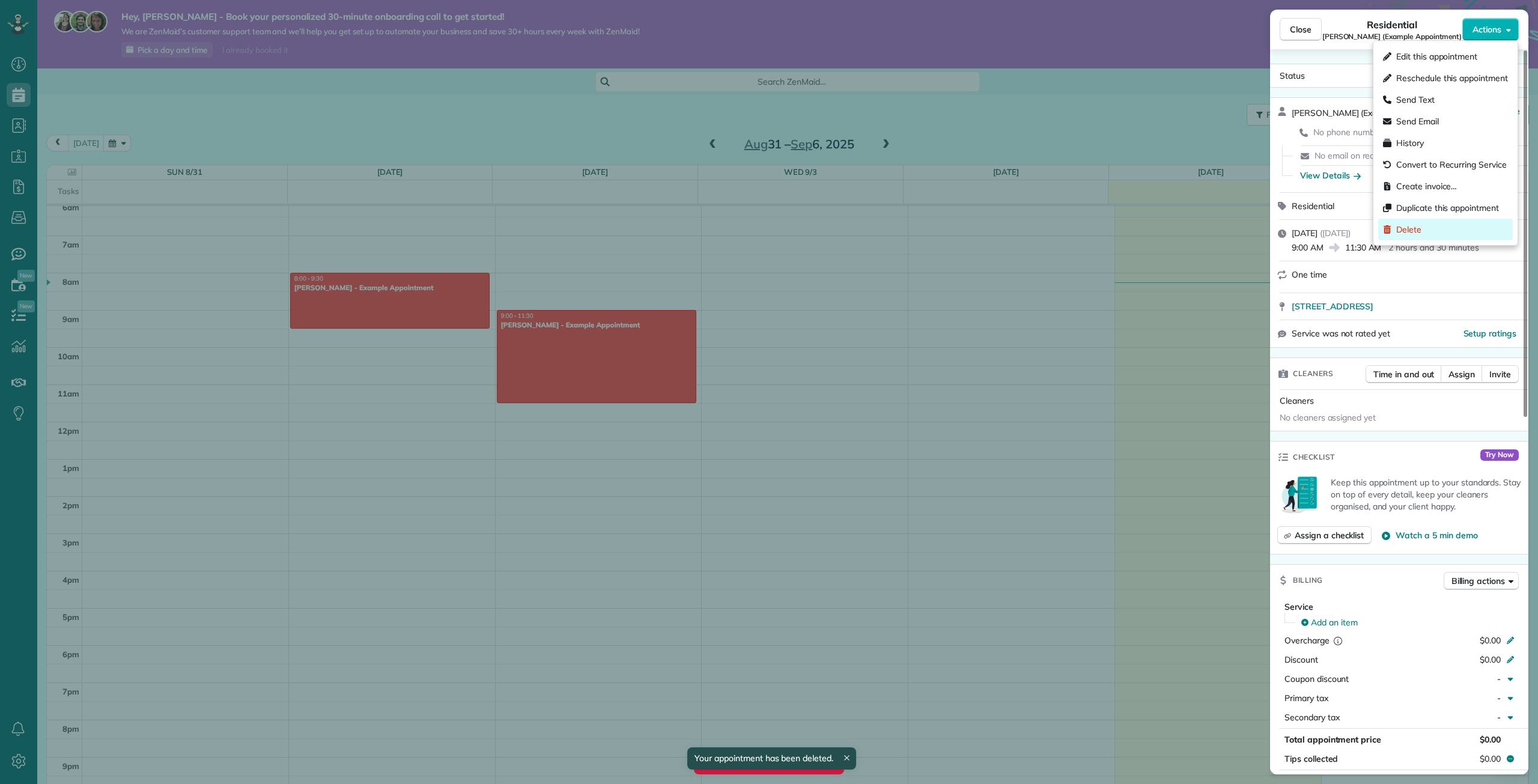
click at [1400, 218] on div "Delete" at bounding box center [1445, 229] width 135 height 22
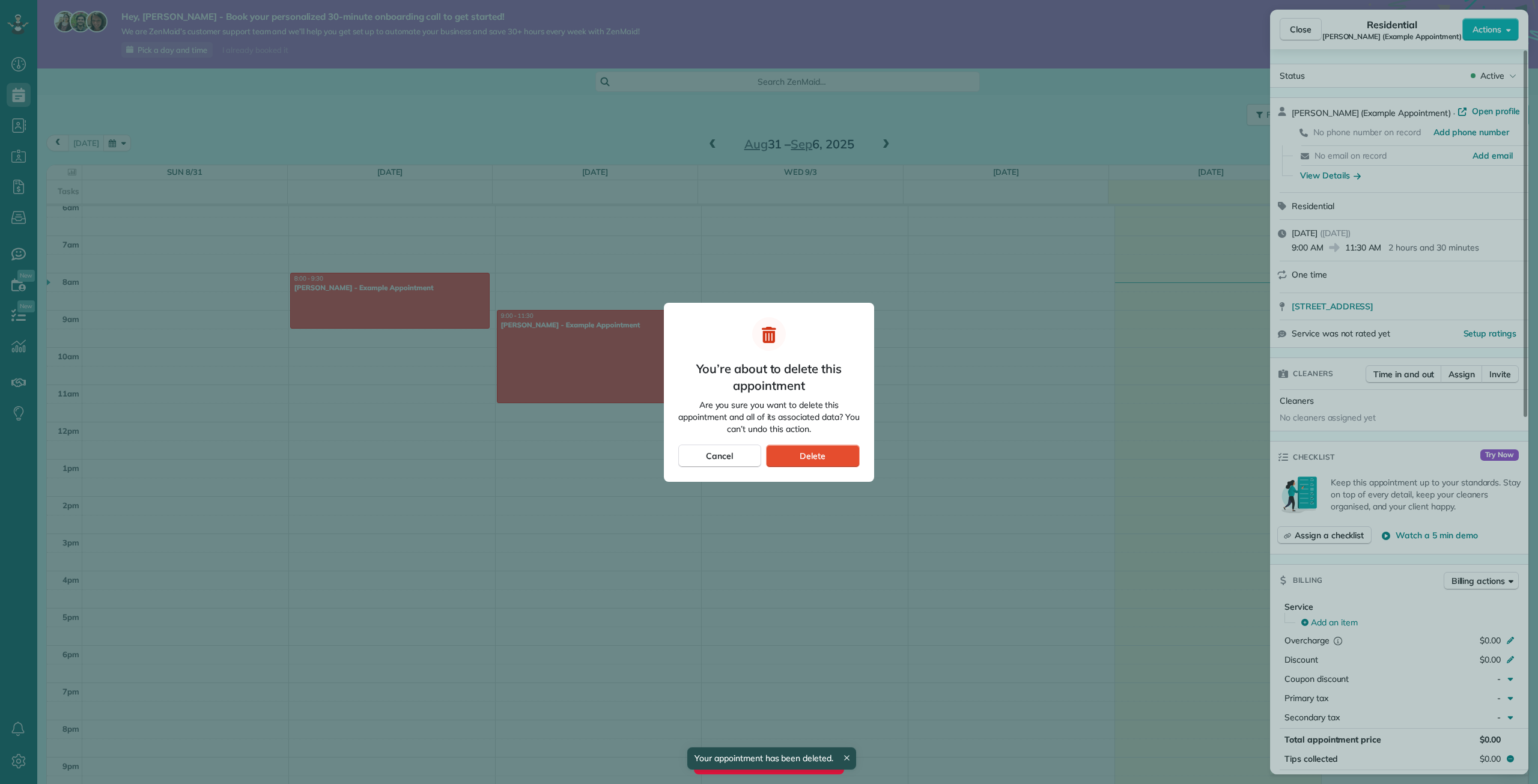
drag, startPoint x: 805, startPoint y: 459, endPoint x: 765, endPoint y: 443, distance: 43.1
click at [803, 459] on span "Delete" at bounding box center [812, 455] width 26 height 12
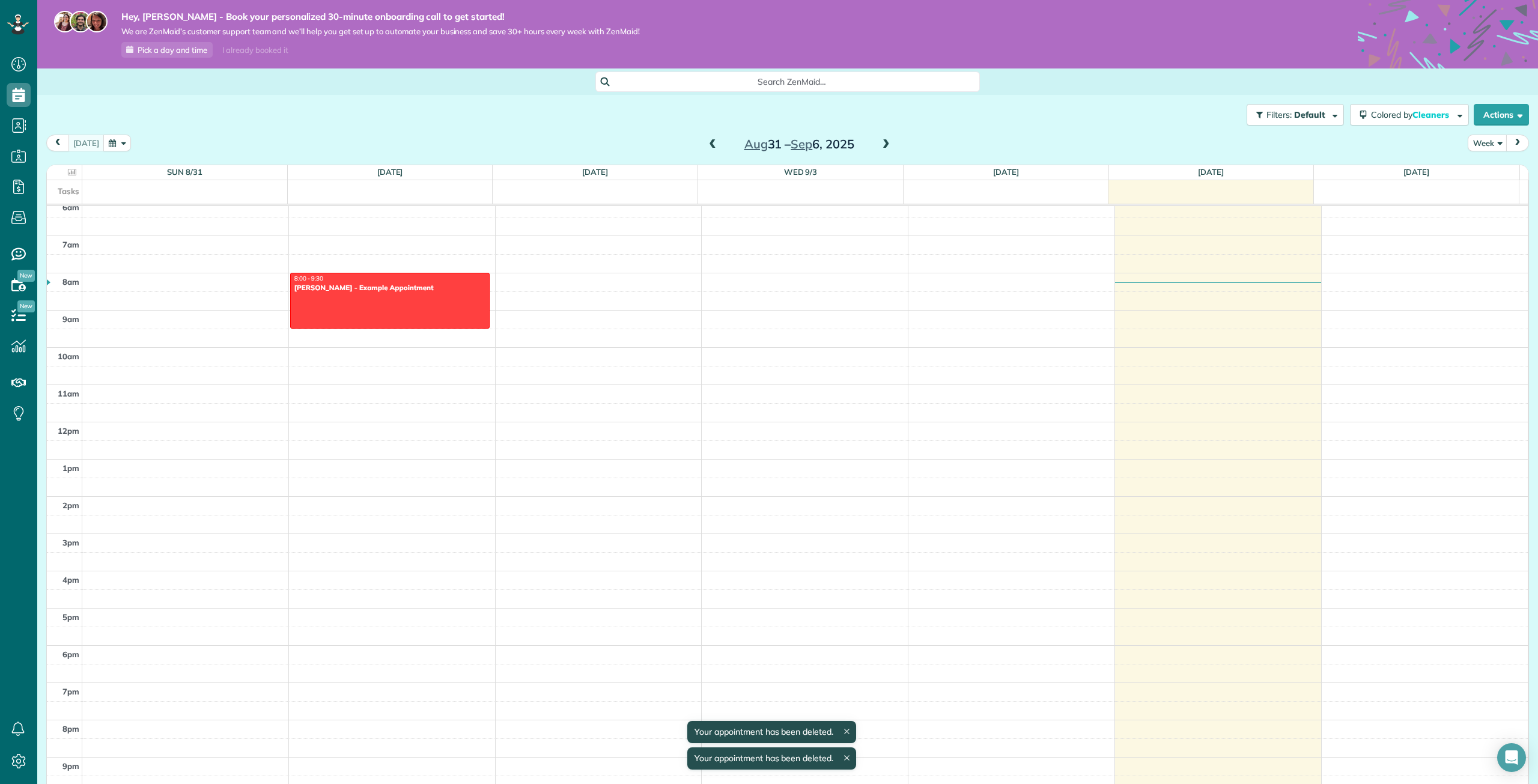
click at [439, 305] on div at bounding box center [390, 300] width 198 height 55
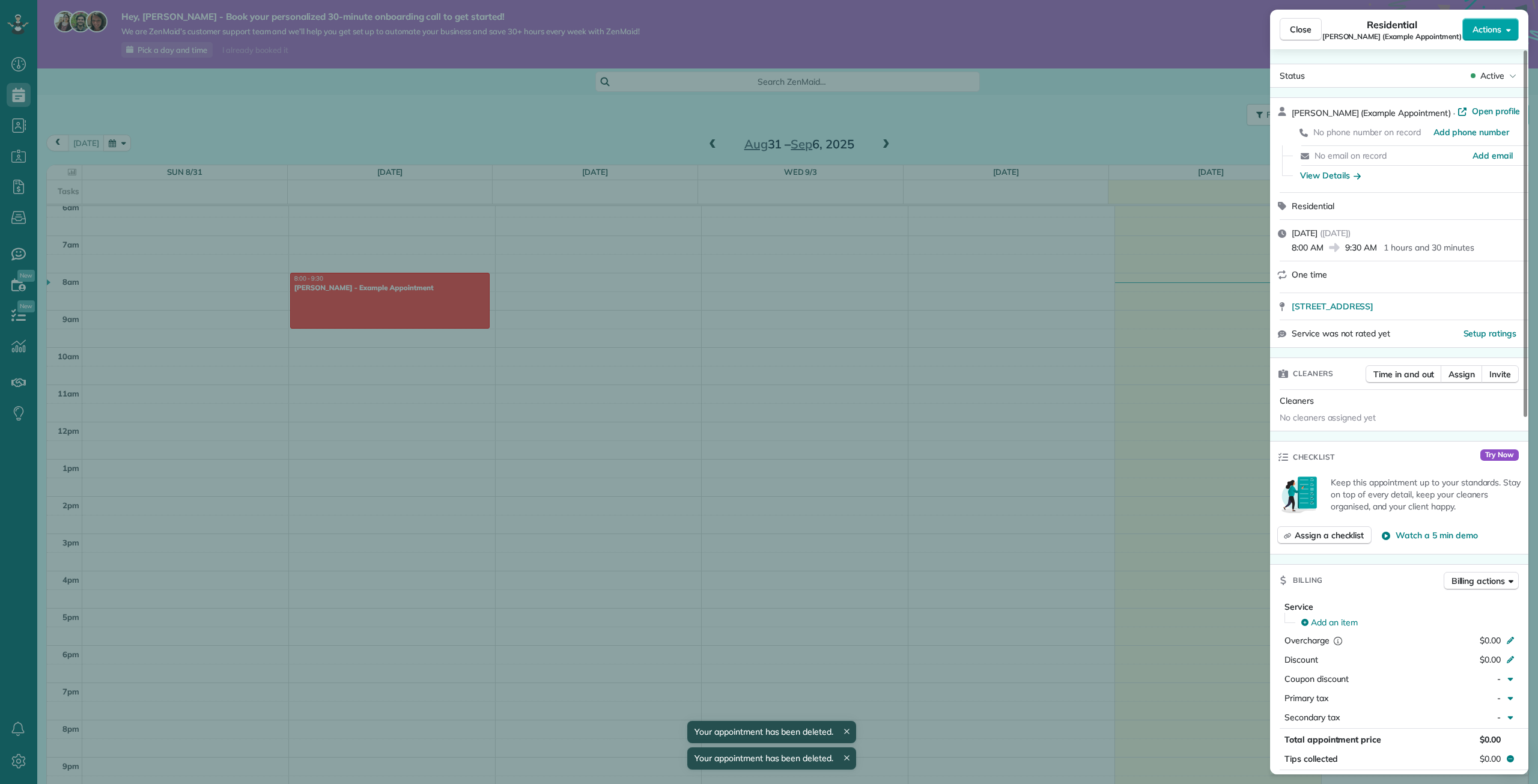
click at [1494, 32] on span "Actions" at bounding box center [1486, 29] width 29 height 12
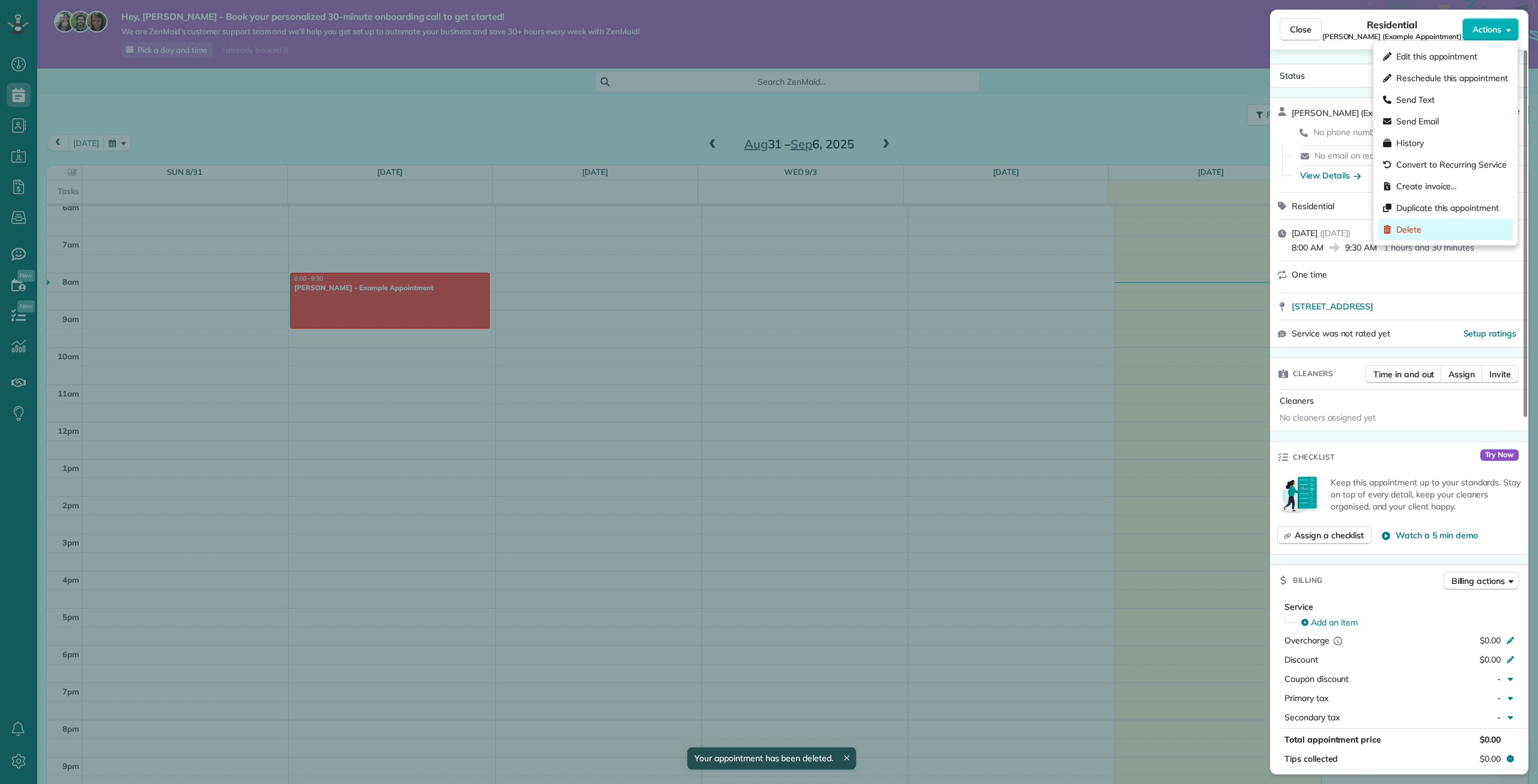
click at [1430, 220] on div "Delete" at bounding box center [1445, 229] width 135 height 22
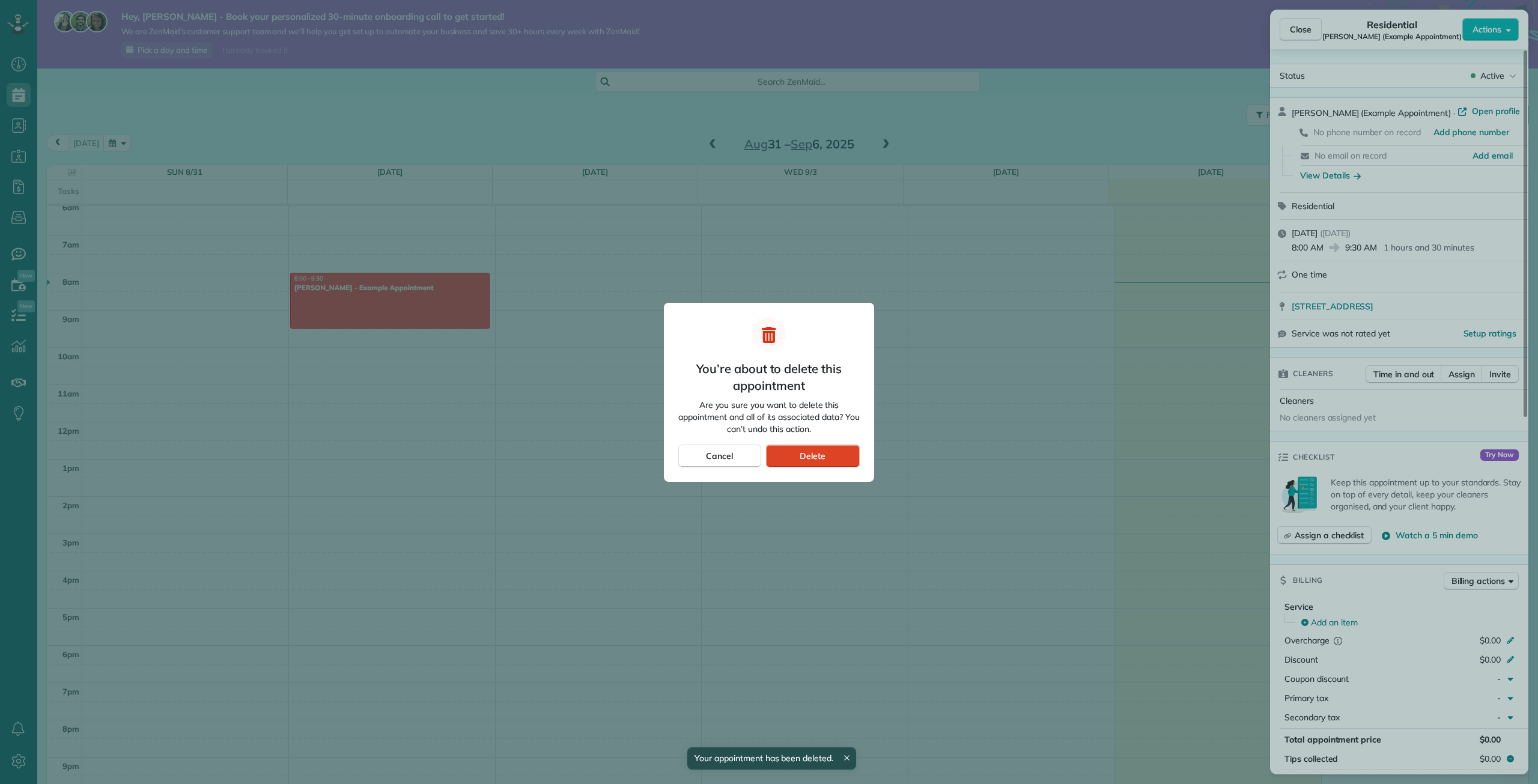
click at [829, 459] on div "Delete" at bounding box center [812, 455] width 93 height 23
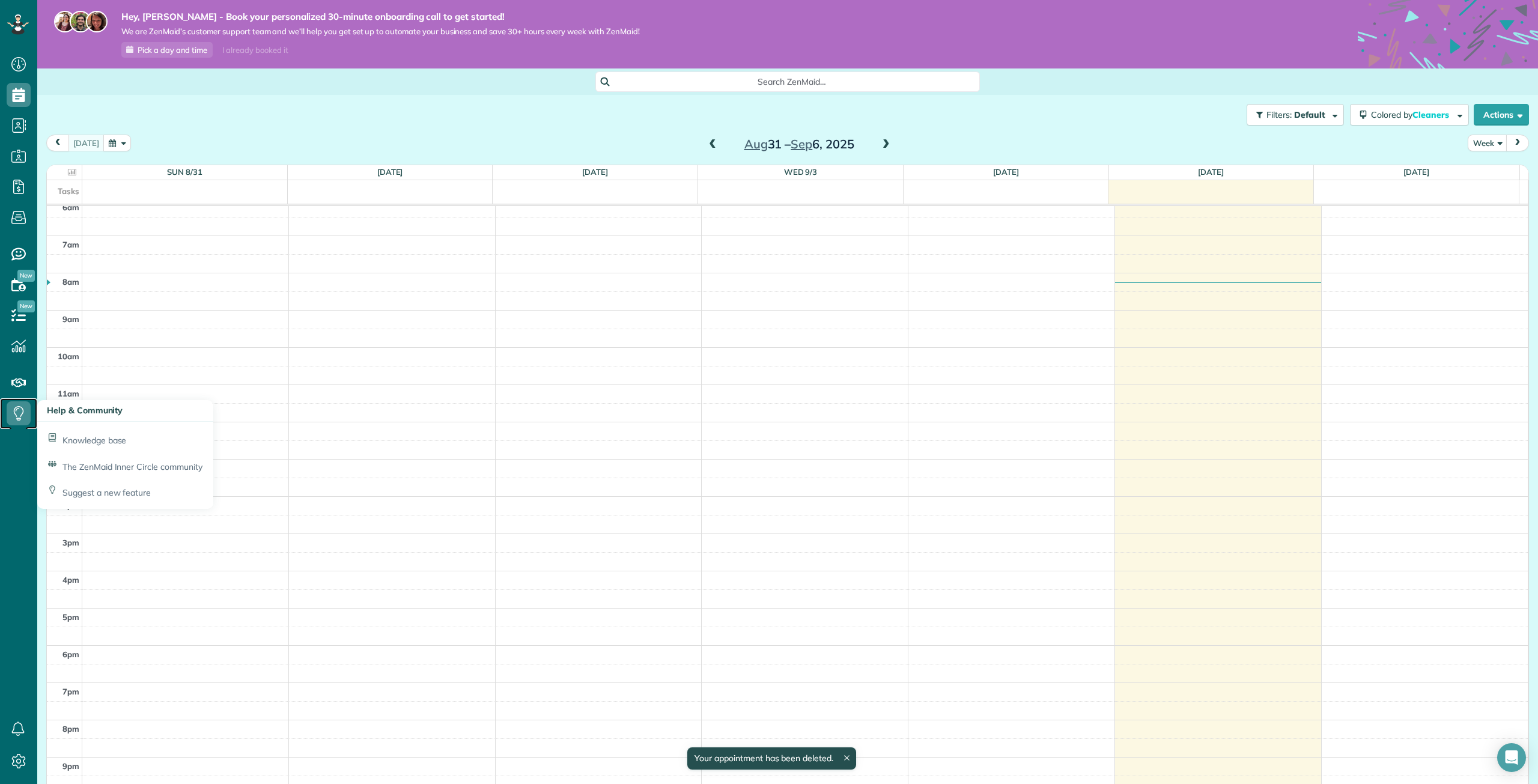
click at [10, 415] on icon at bounding box center [18, 413] width 24 height 24
